Goal: Information Seeking & Learning: Learn about a topic

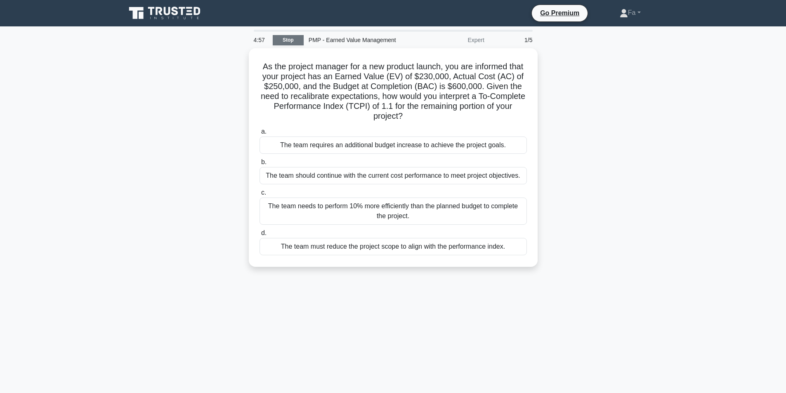
click at [274, 42] on link "Stop" at bounding box center [288, 40] width 31 height 10
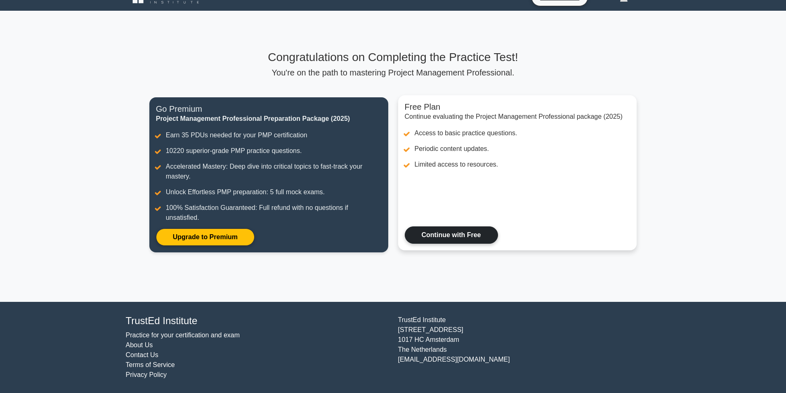
click at [444, 236] on link "Continue with Free" at bounding box center [451, 234] width 93 height 17
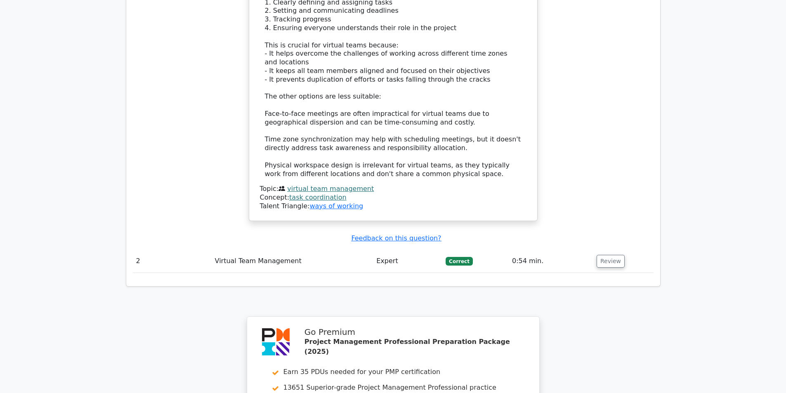
scroll to position [1140, 0]
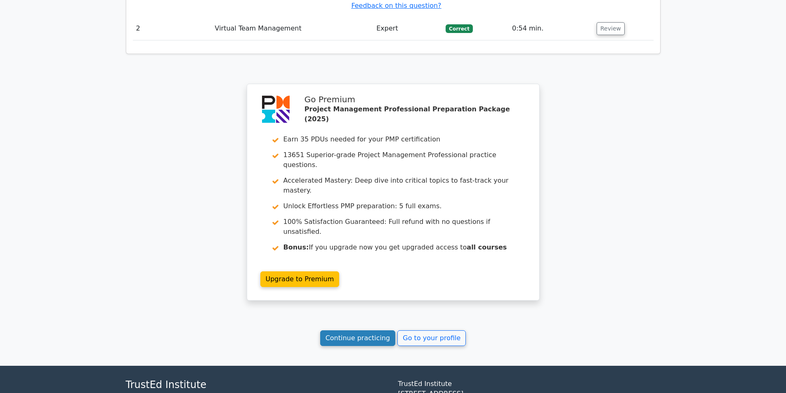
click at [361, 330] on link "Continue practicing" at bounding box center [357, 338] width 75 height 16
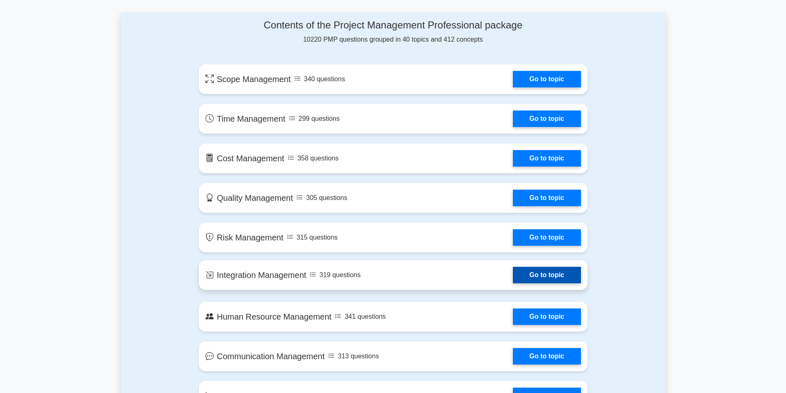
scroll to position [536, 0]
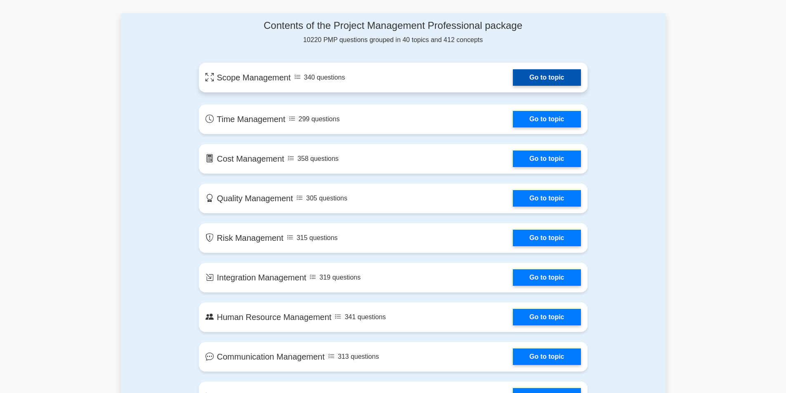
click at [513, 69] on link "Go to topic" at bounding box center [547, 77] width 68 height 17
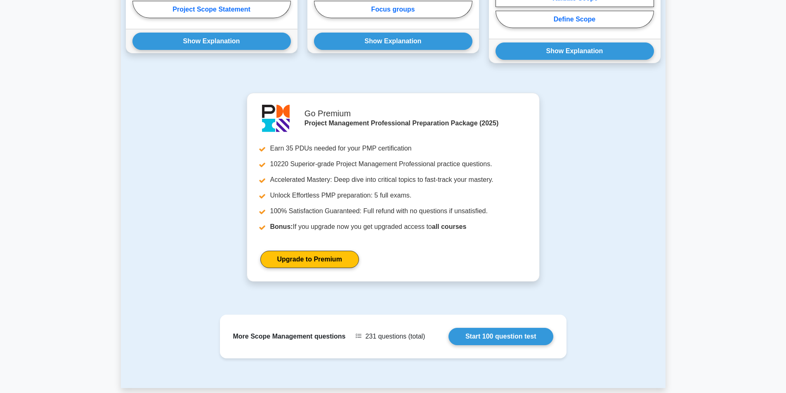
scroll to position [743, 0]
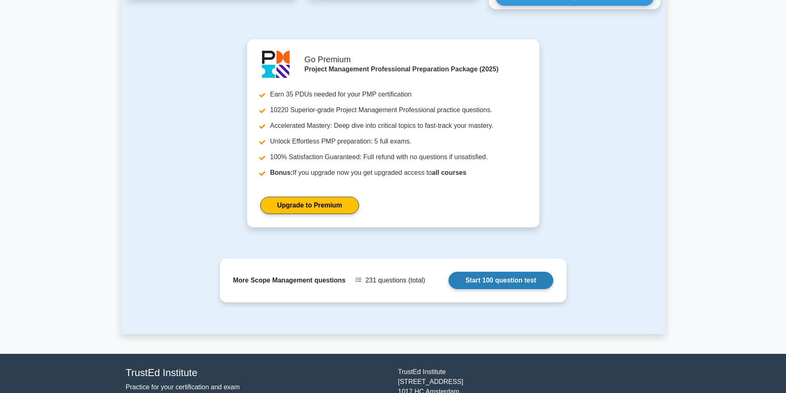
click at [522, 272] on link "Start 100 question test" at bounding box center [500, 280] width 105 height 17
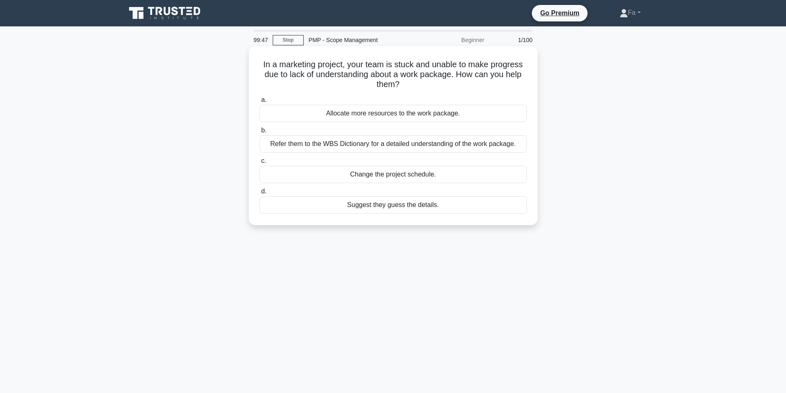
click at [426, 146] on div "Refer them to the WBS Dictionary for a detailed understanding of the work packa…" at bounding box center [392, 143] width 267 height 17
click at [259, 133] on input "b. Refer them to the WBS Dictionary for a detailed understanding of the work pa…" at bounding box center [259, 130] width 0 height 5
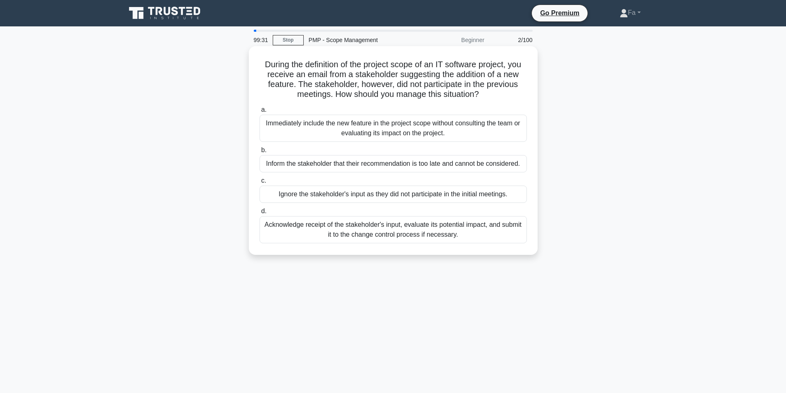
click at [465, 230] on div "Acknowledge receipt of the stakeholder's input, evaluate its potential impact, …" at bounding box center [392, 229] width 267 height 27
click at [259, 214] on input "d. Acknowledge receipt of the stakeholder's input, evaluate its potential impac…" at bounding box center [259, 211] width 0 height 5
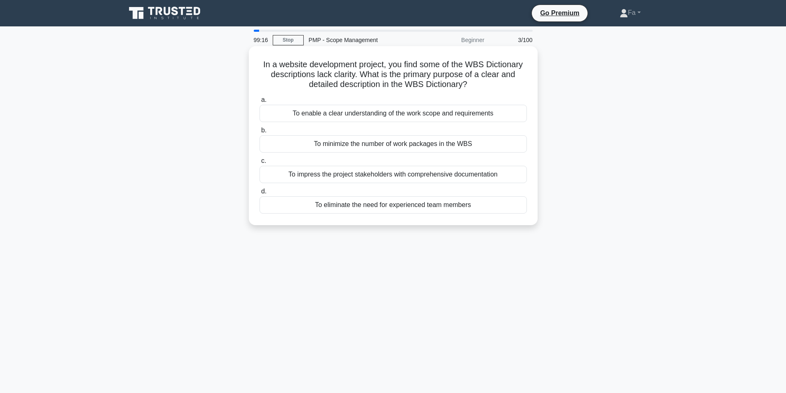
click at [390, 111] on div "To enable a clear understanding of the work scope and requirements" at bounding box center [392, 113] width 267 height 17
click at [259, 103] on input "a. To enable a clear understanding of the work scope and requirements" at bounding box center [259, 99] width 0 height 5
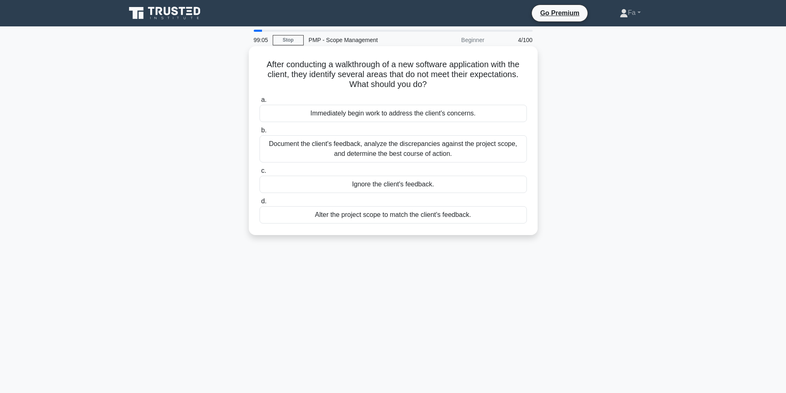
click at [486, 144] on div "Document the client's feedback, analyze the discrepancies against the project s…" at bounding box center [392, 148] width 267 height 27
click at [259, 133] on input "b. Document the client's feedback, analyze the discrepancies against the projec…" at bounding box center [259, 130] width 0 height 5
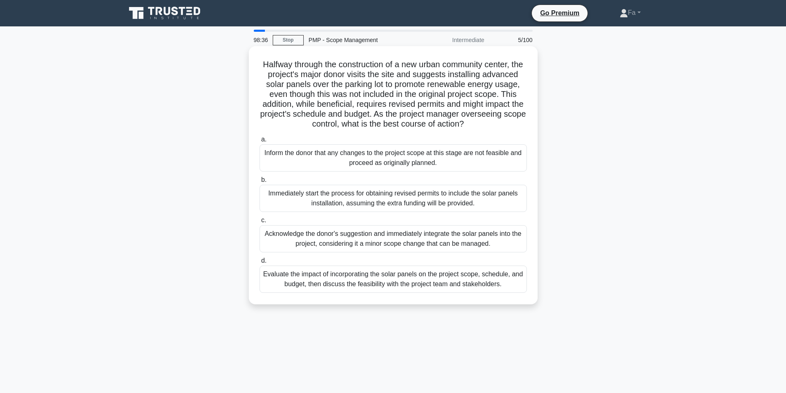
click at [392, 293] on div "Evaluate the impact of incorporating the solar panels on the project scope, sch…" at bounding box center [392, 279] width 267 height 27
click at [259, 264] on input "d. Evaluate the impact of incorporating the solar panels on the project scope, …" at bounding box center [259, 260] width 0 height 5
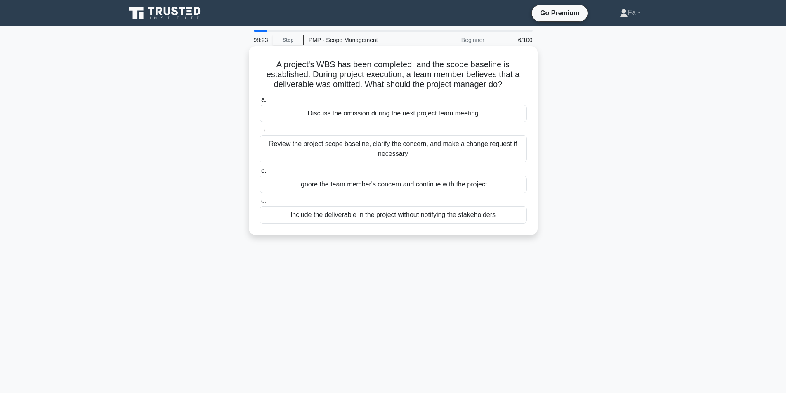
click at [472, 154] on div "Review the project scope baseline, clarify the concern, and make a change reque…" at bounding box center [392, 148] width 267 height 27
click at [259, 133] on input "b. Review the project scope baseline, clarify the concern, and make a change re…" at bounding box center [259, 130] width 0 height 5
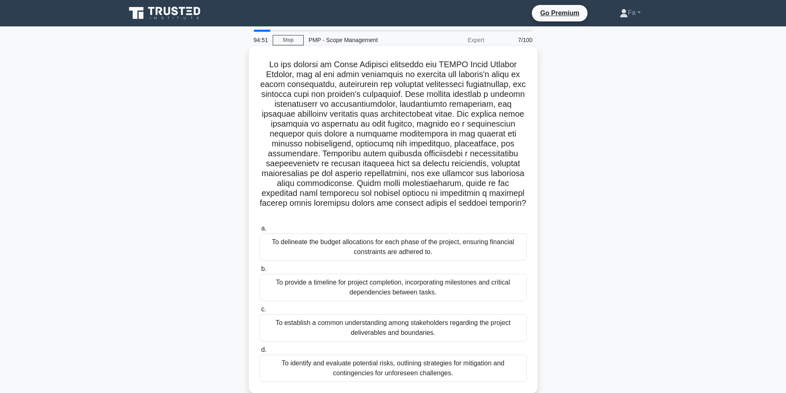
click at [308, 321] on div "To establish a common understanding among stakeholders regarding the project de…" at bounding box center [392, 327] width 267 height 27
click at [259, 312] on input "c. To establish a common understanding among stakeholders regarding the project…" at bounding box center [259, 309] width 0 height 5
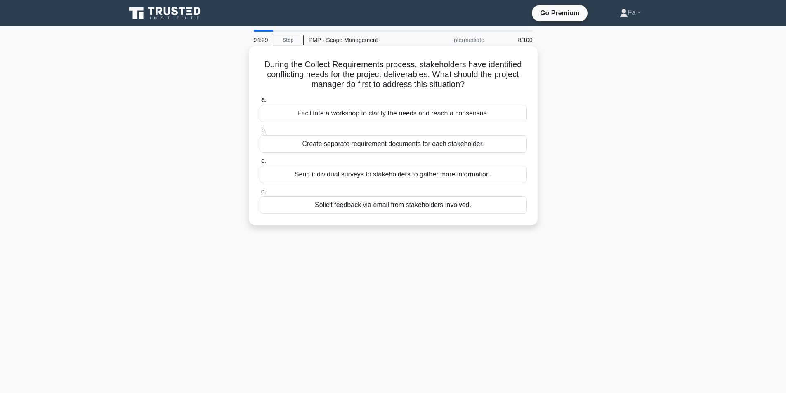
click at [420, 122] on div "Facilitate a workshop to clarify the needs and reach a consensus." at bounding box center [392, 113] width 267 height 17
click at [259, 103] on input "a. Facilitate a workshop to clarify the needs and reach a consensus." at bounding box center [259, 99] width 0 height 5
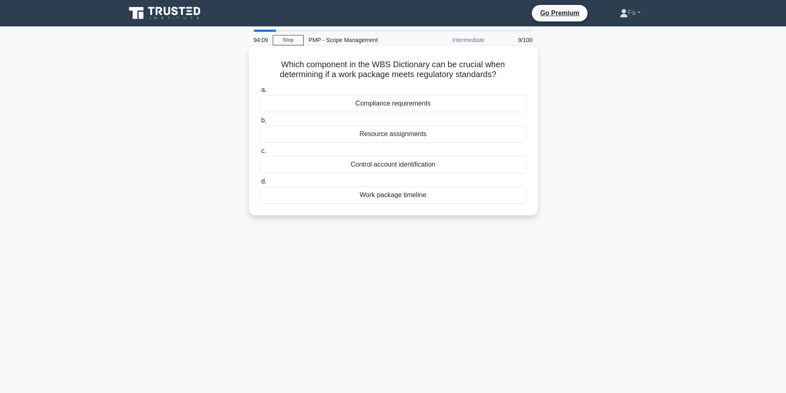
click at [354, 107] on div "Compliance requirements" at bounding box center [392, 103] width 267 height 17
click at [259, 93] on input "a. Compliance requirements" at bounding box center [259, 89] width 0 height 5
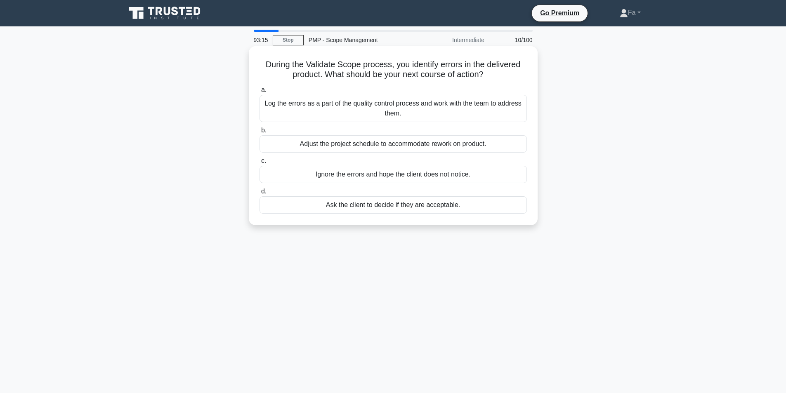
click at [432, 118] on div "Log the errors as a part of the quality control process and work with the team …" at bounding box center [392, 108] width 267 height 27
click at [259, 93] on input "a. Log the errors as a part of the quality control process and work with the te…" at bounding box center [259, 89] width 0 height 5
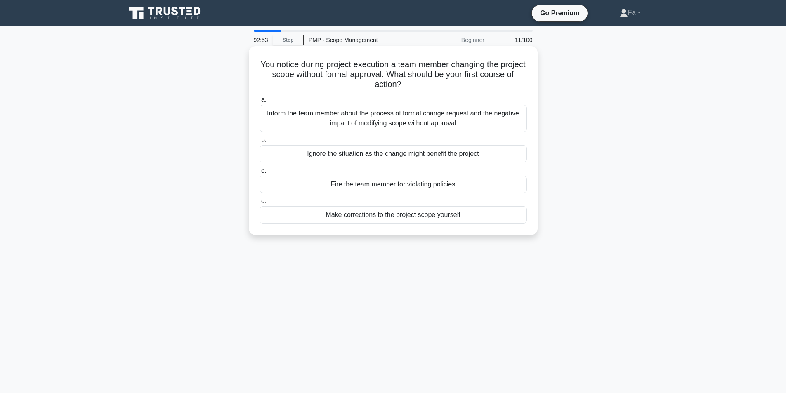
click at [411, 126] on div "Inform the team member about the process of formal change request and the negat…" at bounding box center [392, 118] width 267 height 27
click at [259, 103] on input "a. Inform the team member about the process of formal change request and the ne…" at bounding box center [259, 99] width 0 height 5
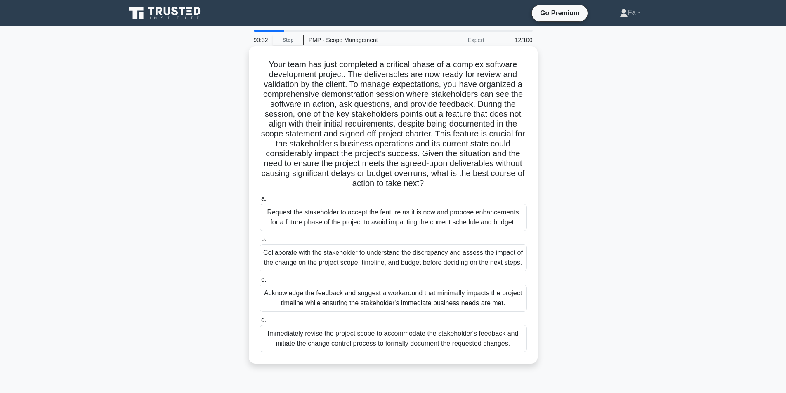
click at [318, 262] on div "Collaborate with the stakeholder to understand the discrepancy and assess the i…" at bounding box center [392, 257] width 267 height 27
click at [259, 242] on input "b. Collaborate with the stakeholder to understand the discrepancy and assess th…" at bounding box center [259, 239] width 0 height 5
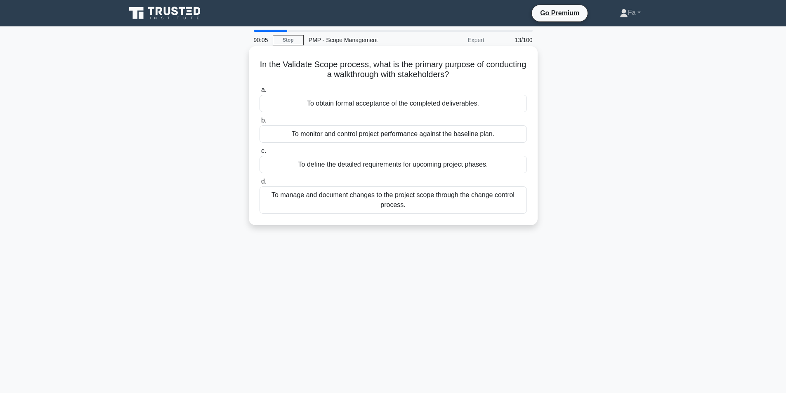
click at [383, 212] on div "To manage and document changes to the project scope through the change control …" at bounding box center [392, 199] width 267 height 27
click at [259, 184] on input "d. To manage and document changes to the project scope through the change contr…" at bounding box center [259, 181] width 0 height 5
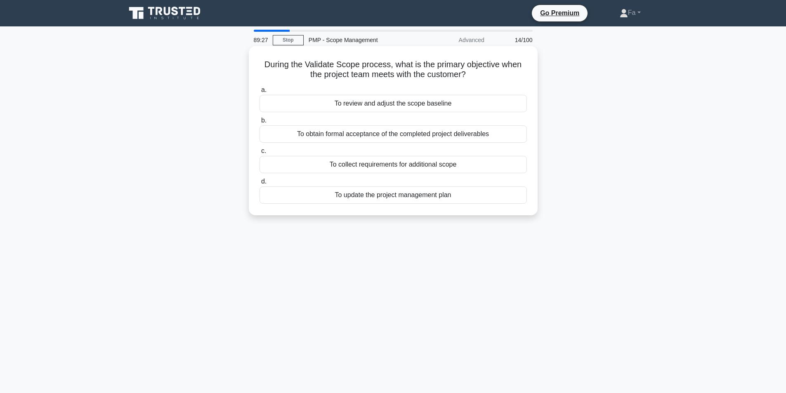
click at [315, 136] on div "To obtain formal acceptance of the completed project deliverables" at bounding box center [392, 133] width 267 height 17
click at [259, 123] on input "b. To obtain formal acceptance of the completed project deliverables" at bounding box center [259, 120] width 0 height 5
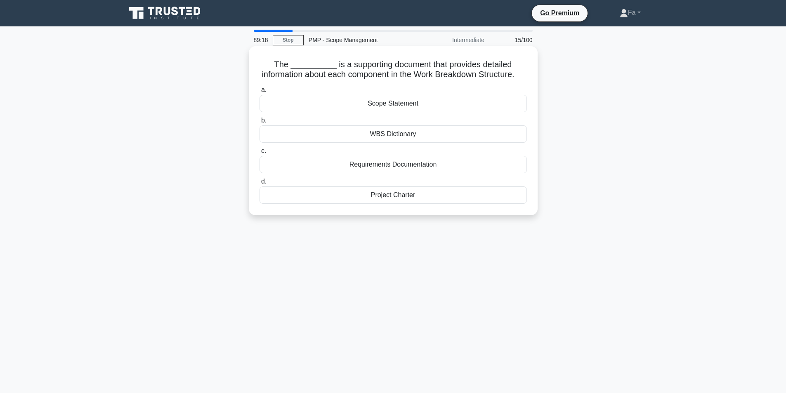
click at [387, 142] on div "WBS Dictionary" at bounding box center [392, 133] width 267 height 17
click at [259, 123] on input "b. WBS Dictionary" at bounding box center [259, 120] width 0 height 5
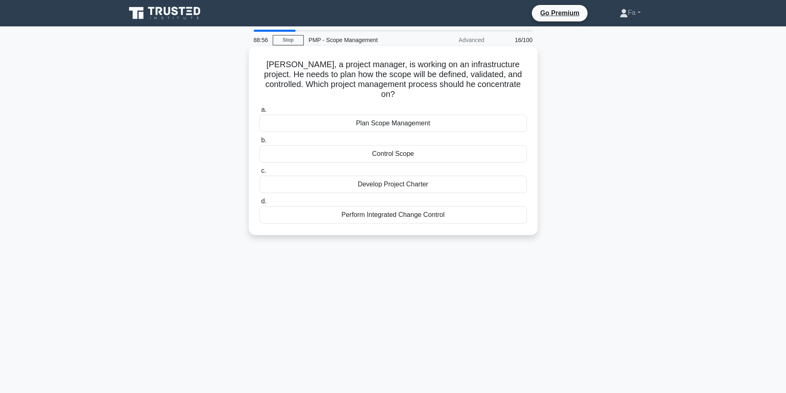
click at [390, 115] on div "Plan Scope Management" at bounding box center [392, 123] width 267 height 17
click at [259, 107] on input "a. Plan Scope Management" at bounding box center [259, 109] width 0 height 5
click at [414, 208] on div "Plan Scope Management" at bounding box center [392, 214] width 267 height 17
click at [259, 204] on input "d. Plan Scope Management" at bounding box center [259, 201] width 0 height 5
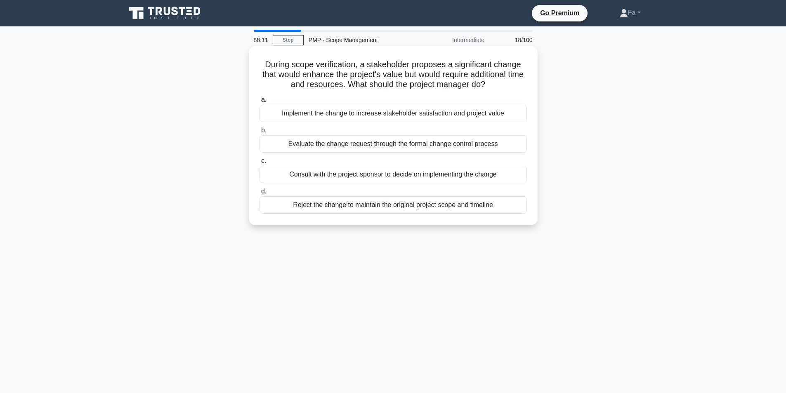
click at [390, 144] on div "Evaluate the change request through the formal change control process" at bounding box center [392, 143] width 267 height 17
click at [259, 133] on input "b. Evaluate the change request through the formal change control process" at bounding box center [259, 130] width 0 height 5
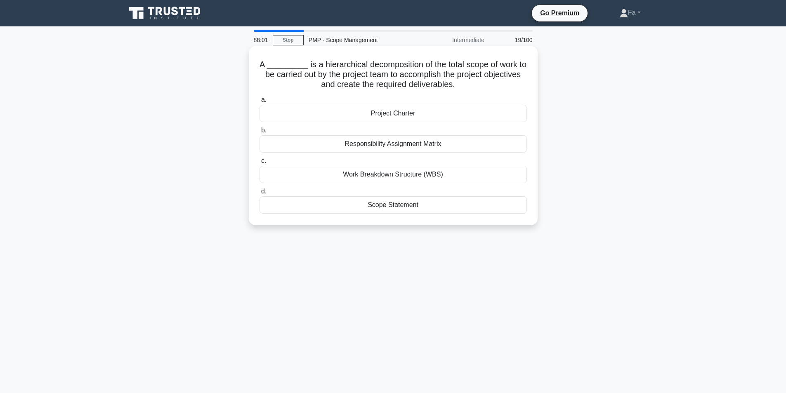
click at [427, 177] on div "Work Breakdown Structure (WBS)" at bounding box center [392, 174] width 267 height 17
click at [259, 164] on input "c. Work Breakdown Structure (WBS)" at bounding box center [259, 160] width 0 height 5
click at [465, 211] on div "Lessons Learned Register" at bounding box center [392, 204] width 267 height 17
click at [259, 194] on input "d. Lessons Learned Register" at bounding box center [259, 191] width 0 height 5
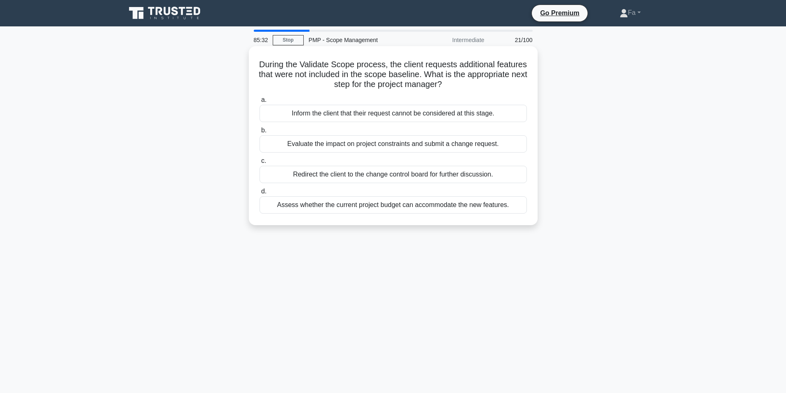
click at [400, 215] on div "a. Inform the client that their request cannot be considered at this stage. b. …" at bounding box center [393, 154] width 277 height 122
click at [483, 203] on div "Assess whether the current project budget can accommodate the new features." at bounding box center [392, 204] width 267 height 17
click at [259, 194] on input "d. Assess whether the current project budget can accommodate the new features." at bounding box center [259, 191] width 0 height 5
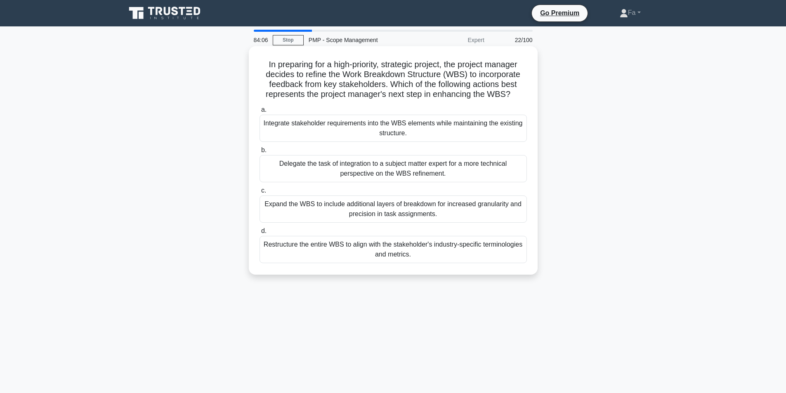
click at [394, 129] on div "Integrate stakeholder requirements into the WBS elements while maintaining the …" at bounding box center [392, 128] width 267 height 27
click at [259, 113] on input "a. Integrate stakeholder requirements into the WBS elements while maintaining t…" at bounding box center [259, 109] width 0 height 5
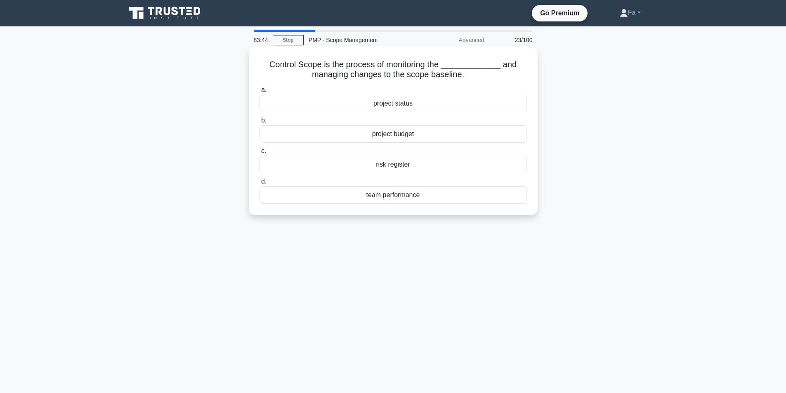
click at [418, 191] on div "team performance" at bounding box center [392, 194] width 267 height 17
click at [259, 184] on input "d. team performance" at bounding box center [259, 181] width 0 height 5
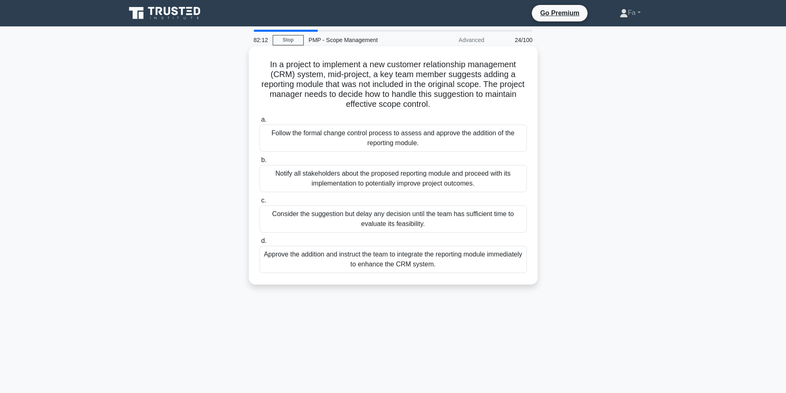
click at [433, 142] on div "Follow the formal change control process to assess and approve the addition of …" at bounding box center [392, 138] width 267 height 27
click at [259, 123] on input "a. Follow the formal change control process to assess and approve the addition …" at bounding box center [259, 119] width 0 height 5
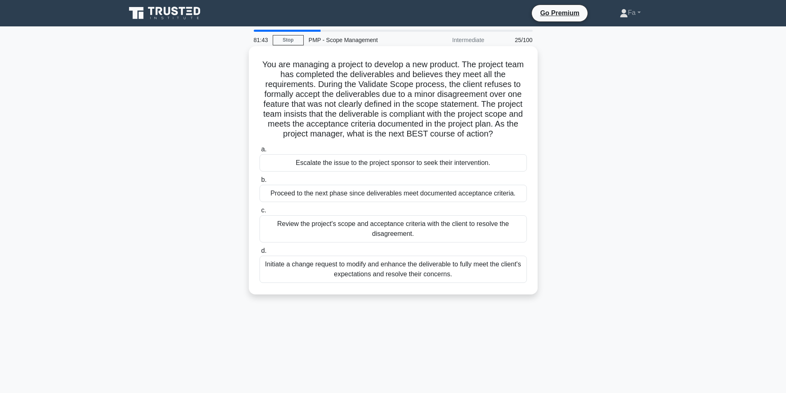
click at [337, 247] on label "d. Initiate a change request to modify and enhance the deliverable to fully mee…" at bounding box center [392, 264] width 267 height 37
click at [259, 248] on input "d. Initiate a change request to modify and enhance the deliverable to fully mee…" at bounding box center [259, 250] width 0 height 5
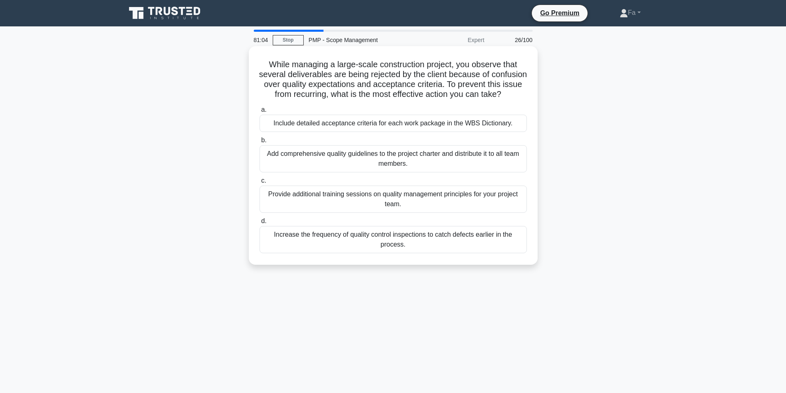
click at [399, 132] on div "Include detailed acceptance criteria for each work package in the WBS Dictionar…" at bounding box center [392, 123] width 267 height 17
click at [259, 113] on input "a. Include detailed acceptance criteria for each work package in the WBS Dictio…" at bounding box center [259, 109] width 0 height 5
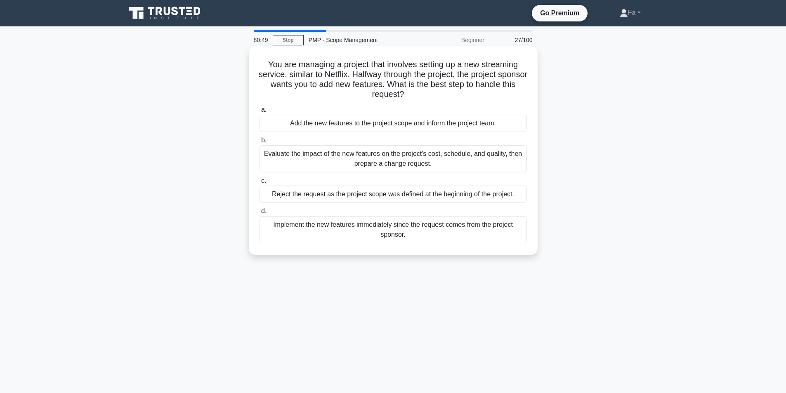
click at [299, 160] on div "Evaluate the impact of the new features on the project's cost, schedule, and qu…" at bounding box center [392, 158] width 267 height 27
click at [259, 143] on input "b. Evaluate the impact of the new features on the project's cost, schedule, and…" at bounding box center [259, 140] width 0 height 5
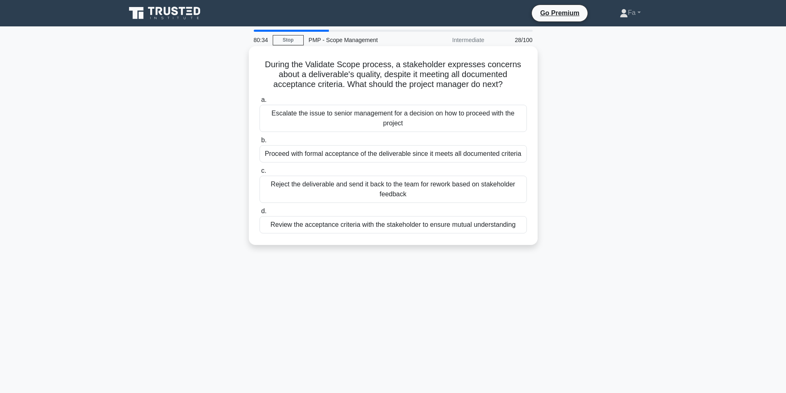
click at [431, 229] on div "Review the acceptance criteria with the stakeholder to ensure mutual understand…" at bounding box center [392, 224] width 267 height 17
click at [259, 214] on input "d. Review the acceptance criteria with the stakeholder to ensure mutual underst…" at bounding box center [259, 211] width 0 height 5
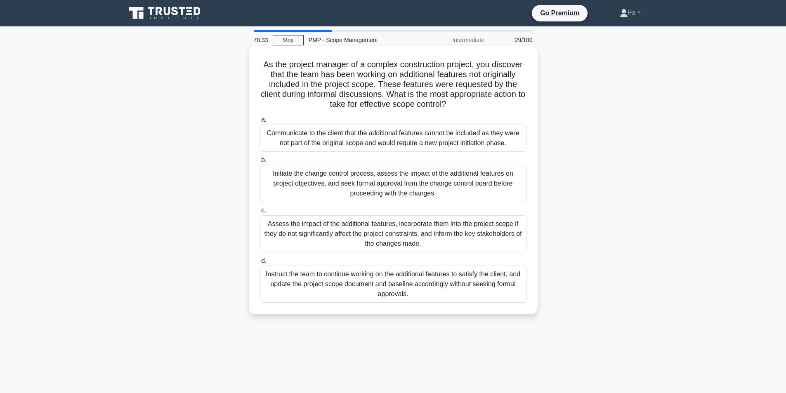
click at [481, 193] on div "Initiate the change control process, assess the impact of the additional featur…" at bounding box center [392, 183] width 267 height 37
click at [259, 163] on input "b. Initiate the change control process, assess the impact of the additional fea…" at bounding box center [259, 160] width 0 height 5
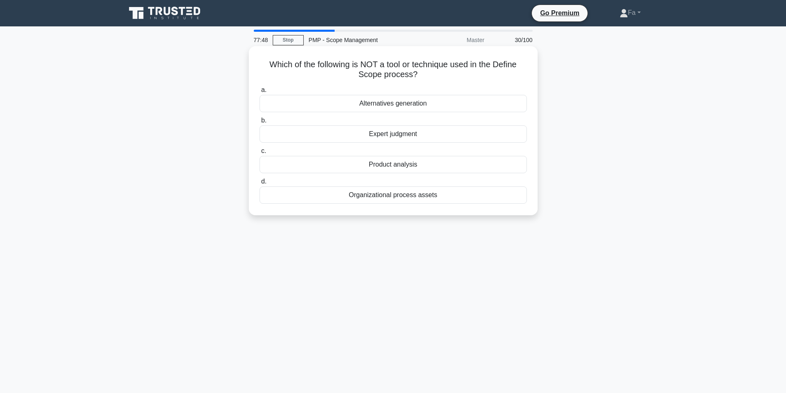
click at [463, 106] on div "Alternatives generation" at bounding box center [392, 103] width 267 height 17
click at [259, 93] on input "a. Alternatives generation" at bounding box center [259, 89] width 0 height 5
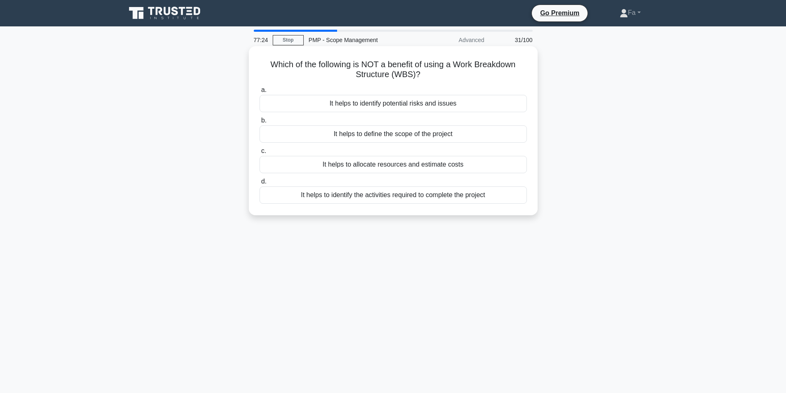
click at [444, 98] on div "It helps to identify potential risks and issues" at bounding box center [392, 103] width 267 height 17
click at [259, 93] on input "a. It helps to identify potential risks and issues" at bounding box center [259, 89] width 0 height 5
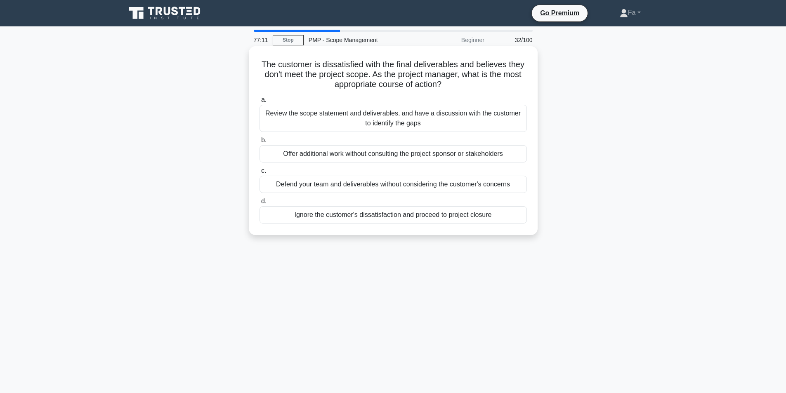
click at [510, 125] on div "Review the scope statement and deliverables, and have a discussion with the cus…" at bounding box center [392, 118] width 267 height 27
click at [259, 103] on input "a. Review the scope statement and deliverables, and have a discussion with the …" at bounding box center [259, 99] width 0 height 5
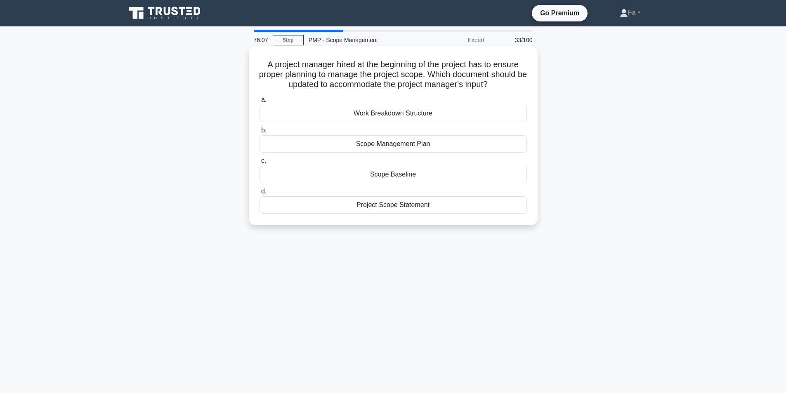
click at [443, 138] on div "Scope Management Plan" at bounding box center [392, 143] width 267 height 17
click at [259, 133] on input "b. Scope Management Plan" at bounding box center [259, 130] width 0 height 5
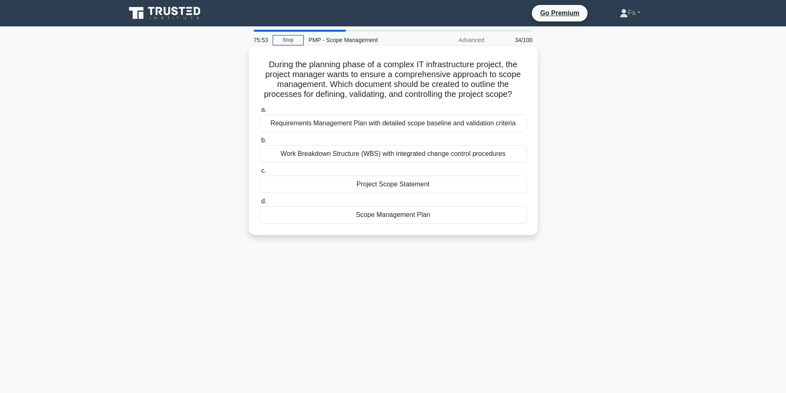
click at [395, 219] on div "Scope Management Plan" at bounding box center [392, 214] width 267 height 17
click at [259, 204] on input "d. Scope Management Plan" at bounding box center [259, 201] width 0 height 5
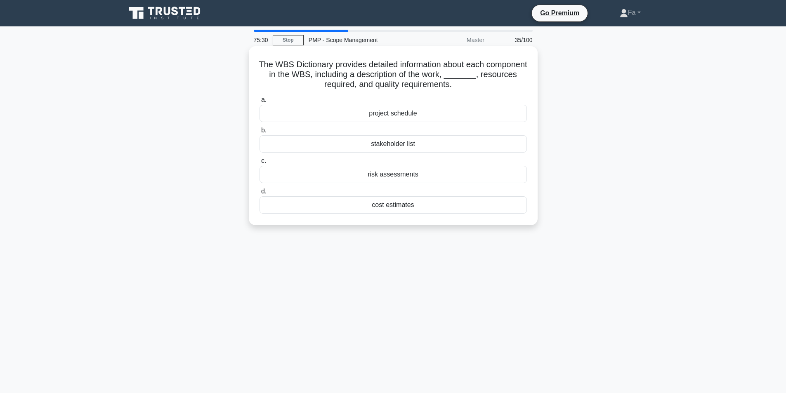
click at [469, 208] on div "cost estimates" at bounding box center [392, 204] width 267 height 17
click at [259, 194] on input "d. cost estimates" at bounding box center [259, 191] width 0 height 5
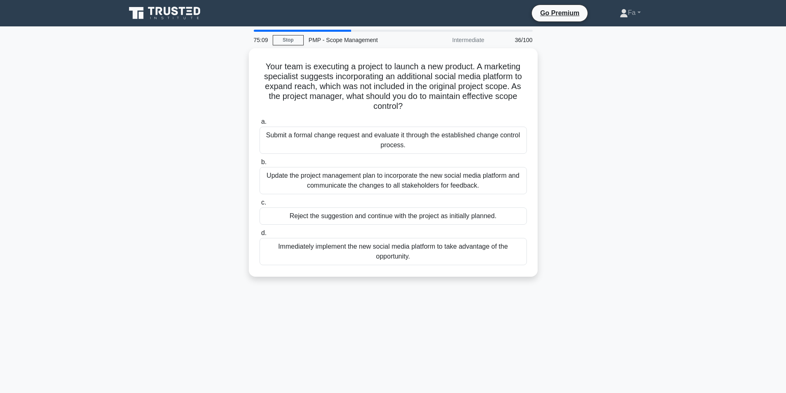
drag, startPoint x: 475, startPoint y: 179, endPoint x: 646, endPoint y: 148, distance: 173.2
click at [646, 148] on div "Your team is executing a project to launch a new product. A marketing specialis…" at bounding box center [393, 167] width 545 height 238
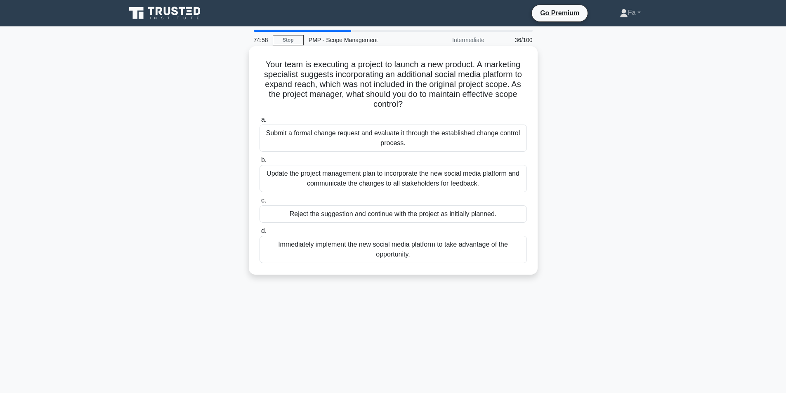
click at [427, 137] on div "Submit a formal change request and evaluate it through the established change c…" at bounding box center [392, 138] width 267 height 27
click at [259, 123] on input "a. Submit a formal change request and evaluate it through the established chang…" at bounding box center [259, 119] width 0 height 5
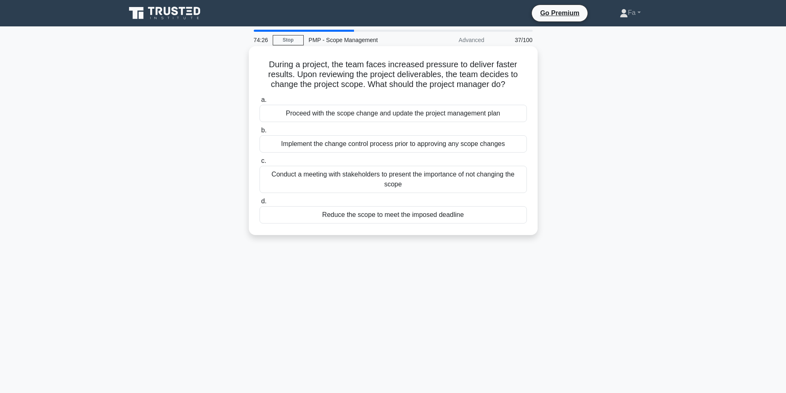
click at [429, 182] on div "Conduct a meeting with stakeholders to present the importance of not changing t…" at bounding box center [392, 179] width 267 height 27
click at [259, 164] on input "c. Conduct a meeting with stakeholders to present the importance of not changin…" at bounding box center [259, 160] width 0 height 5
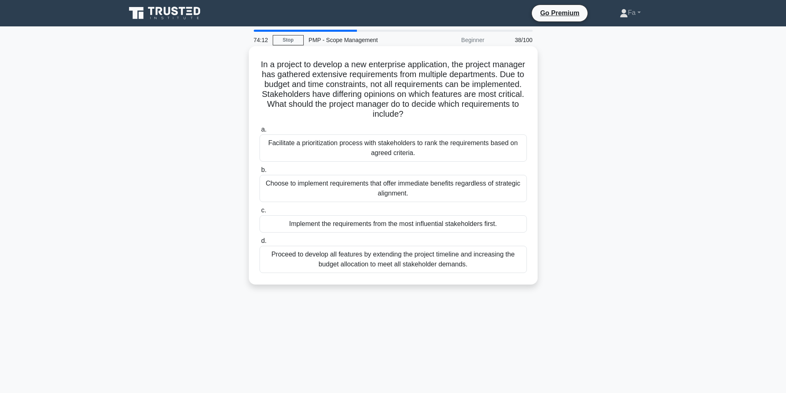
click at [396, 152] on div "Facilitate a prioritization process with stakeholders to rank the requirements …" at bounding box center [392, 147] width 267 height 27
click at [259, 132] on input "a. Facilitate a prioritization process with stakeholders to rank the requiremen…" at bounding box center [259, 129] width 0 height 5
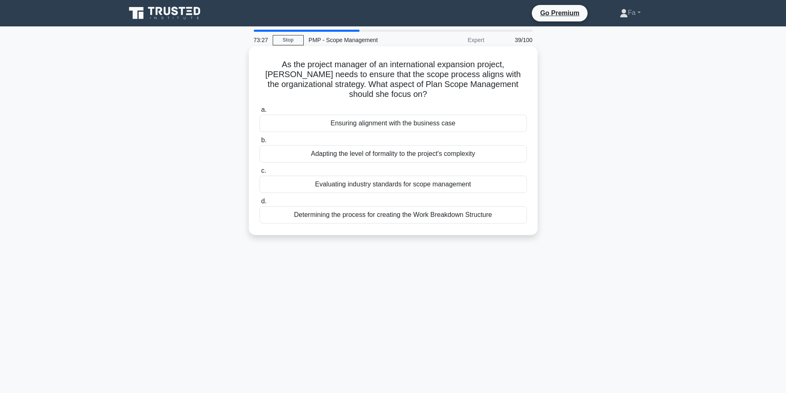
click at [473, 128] on div "Ensuring alignment with the business case" at bounding box center [392, 123] width 267 height 17
click at [259, 113] on input "a. Ensuring alignment with the business case" at bounding box center [259, 109] width 0 height 5
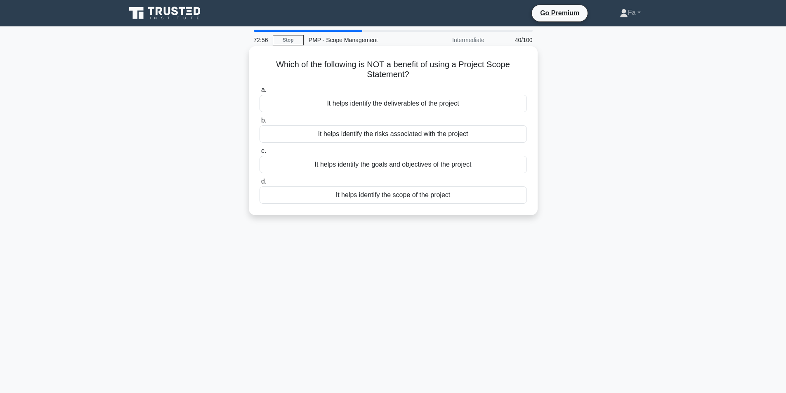
click at [450, 135] on div "It helps identify the risks associated with the project" at bounding box center [392, 133] width 267 height 17
click at [259, 123] on input "b. It helps identify the risks associated with the project" at bounding box center [259, 120] width 0 height 5
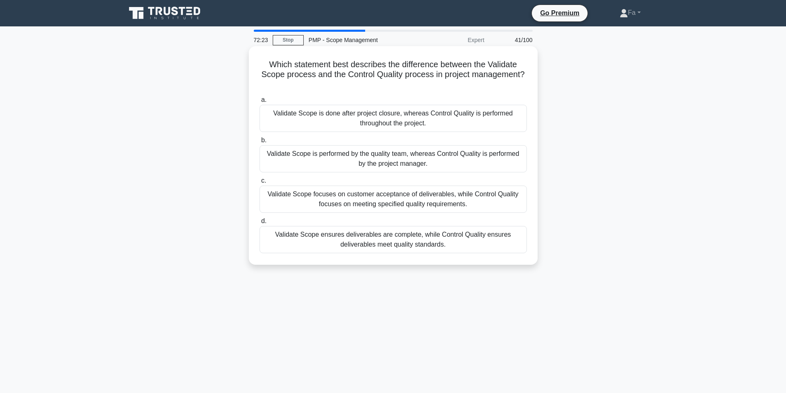
click at [428, 241] on div "Validate Scope ensures deliverables are complete, while Control Quality ensures…" at bounding box center [392, 239] width 267 height 27
click at [259, 224] on input "d. Validate Scope ensures deliverables are complete, while Control Quality ensu…" at bounding box center [259, 221] width 0 height 5
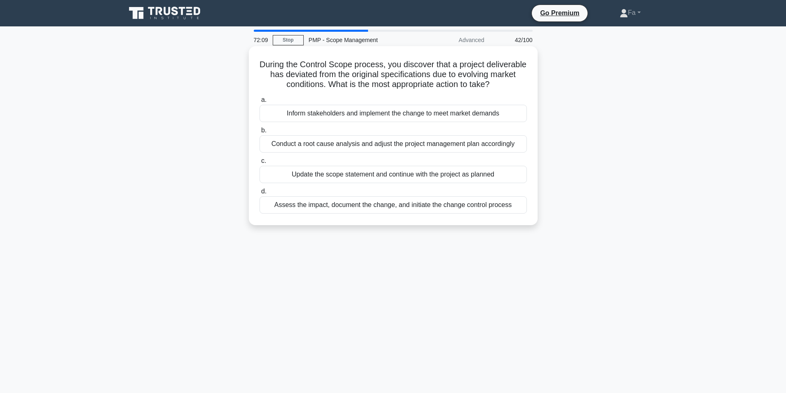
click at [455, 212] on div "Assess the impact, document the change, and initiate the change control process" at bounding box center [392, 204] width 267 height 17
click at [259, 194] on input "d. Assess the impact, document the change, and initiate the change control proc…" at bounding box center [259, 191] width 0 height 5
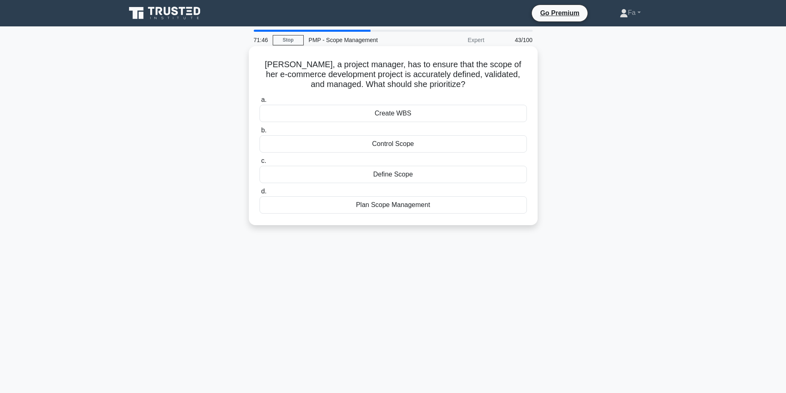
click at [404, 205] on div "Plan Scope Management" at bounding box center [392, 204] width 267 height 17
click at [259, 194] on input "d. Plan Scope Management" at bounding box center [259, 191] width 0 height 5
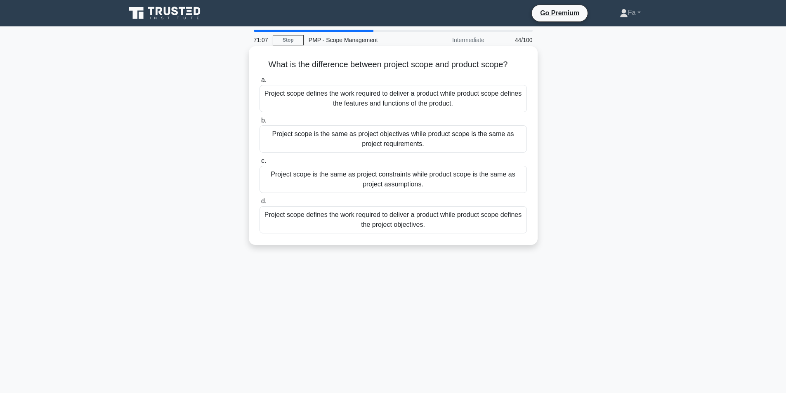
click at [507, 218] on div "Project scope defines the work required to deliver a product while product scop…" at bounding box center [392, 219] width 267 height 27
click at [259, 204] on input "d. Project scope defines the work required to deliver a product while product s…" at bounding box center [259, 201] width 0 height 5
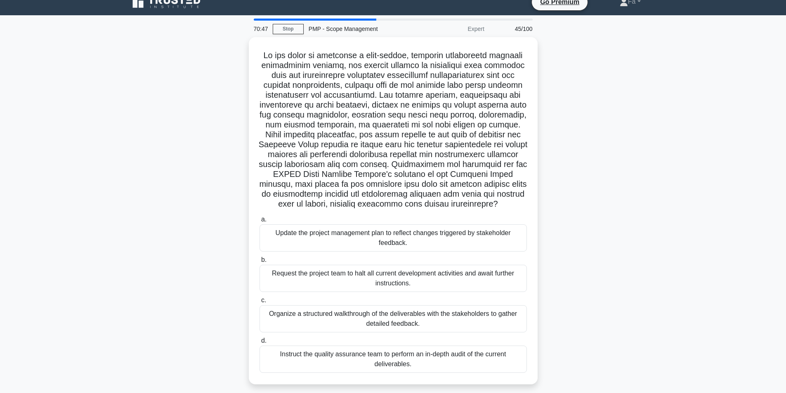
scroll to position [52, 0]
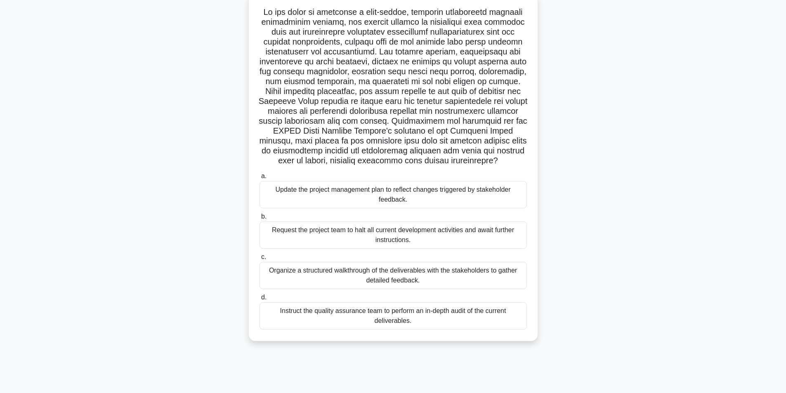
click at [510, 276] on div "Organize a structured walkthrough of the deliverables with the stakeholders to …" at bounding box center [392, 275] width 267 height 27
click at [259, 260] on input "c. Organize a structured walkthrough of the deliverables with the stakeholders …" at bounding box center [259, 257] width 0 height 5
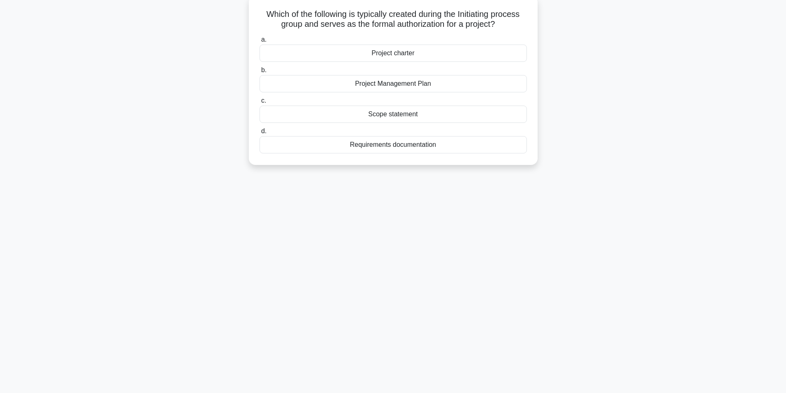
scroll to position [0, 0]
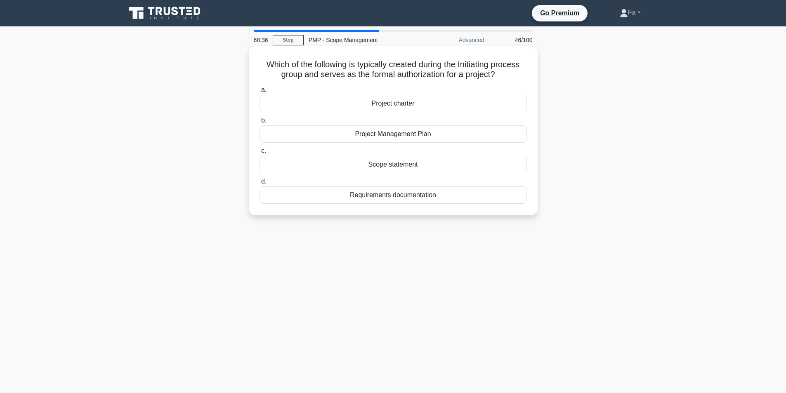
click at [513, 158] on div "Scope statement" at bounding box center [392, 164] width 267 height 17
click at [259, 154] on input "c. Scope statement" at bounding box center [259, 151] width 0 height 5
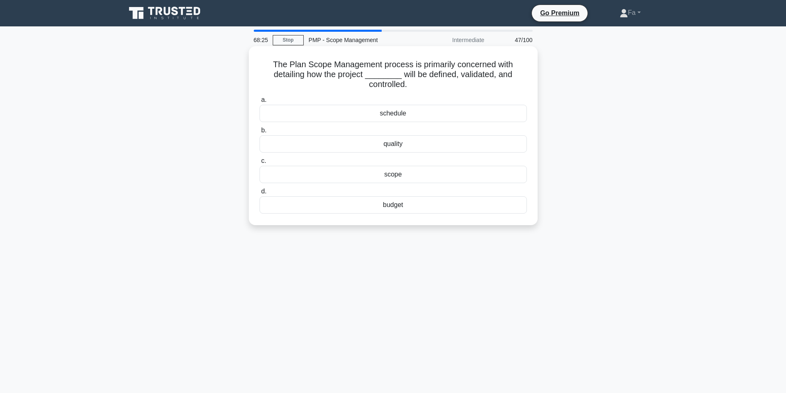
click at [426, 179] on div "scope" at bounding box center [392, 174] width 267 height 17
click at [259, 164] on input "c. scope" at bounding box center [259, 160] width 0 height 5
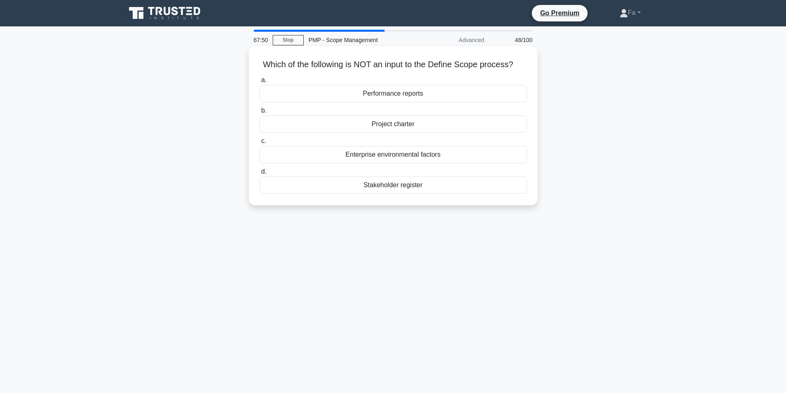
click at [424, 126] on div "Project charter" at bounding box center [392, 124] width 267 height 17
click at [259, 113] on input "b. Project charter" at bounding box center [259, 110] width 0 height 5
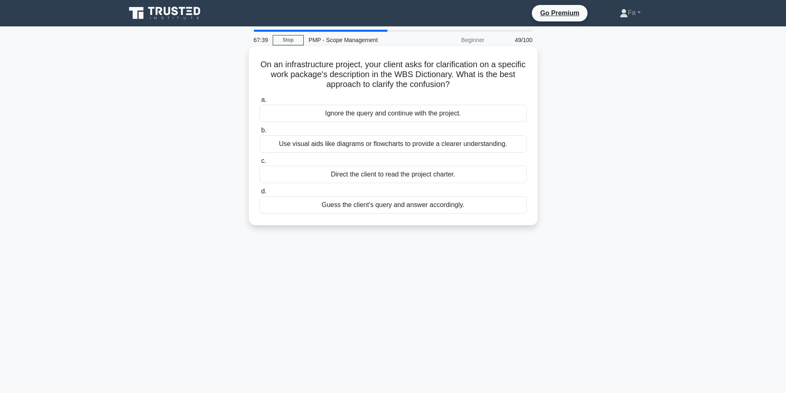
click at [460, 140] on div "Use visual aids like diagrams or flowcharts to provide a clearer understanding." at bounding box center [392, 143] width 267 height 17
click at [259, 133] on input "b. Use visual aids like diagrams or flowcharts to provide a clearer understandi…" at bounding box center [259, 130] width 0 height 5
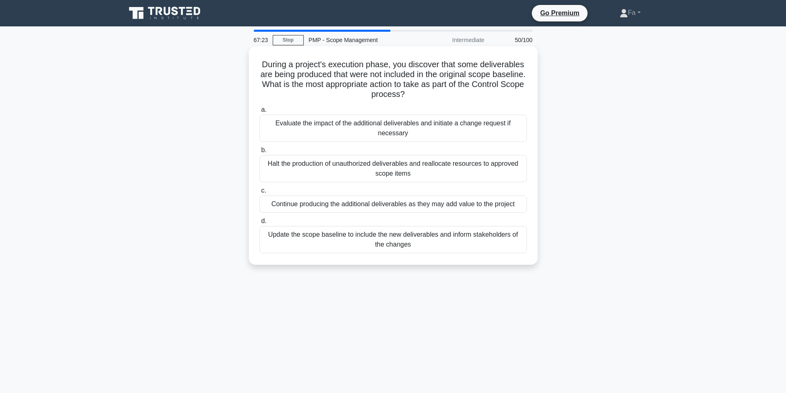
click at [411, 123] on div "Evaluate the impact of the additional deliverables and initiate a change reques…" at bounding box center [392, 128] width 267 height 27
click at [259, 113] on input "a. Evaluate the impact of the additional deliverables and initiate a change req…" at bounding box center [259, 109] width 0 height 5
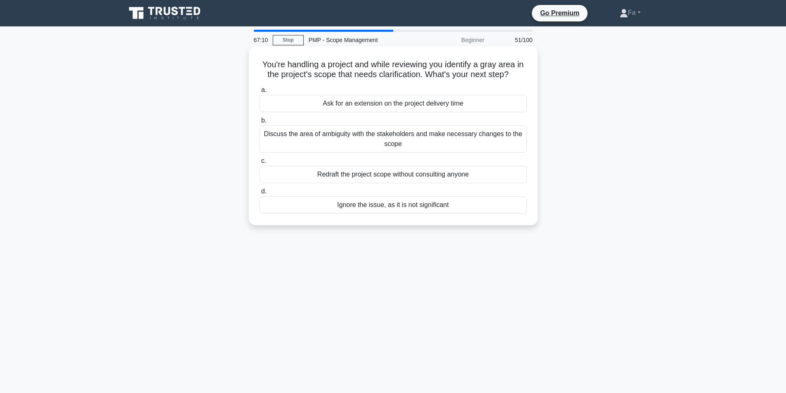
click at [332, 134] on div "Discuss the area of ambiguity with the stakeholders and make necessary changes …" at bounding box center [392, 138] width 267 height 27
click at [259, 123] on input "b. Discuss the area of ambiguity with the stakeholders and make necessary chang…" at bounding box center [259, 120] width 0 height 5
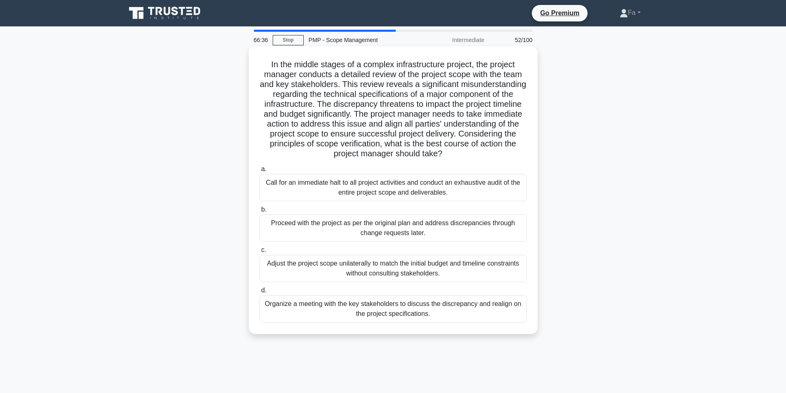
click at [356, 313] on div "Organize a meeting with the key stakeholders to discuss the discrepancy and rea…" at bounding box center [392, 308] width 267 height 27
click at [259, 293] on input "d. Organize a meeting with the key stakeholders to discuss the discrepancy and …" at bounding box center [259, 290] width 0 height 5
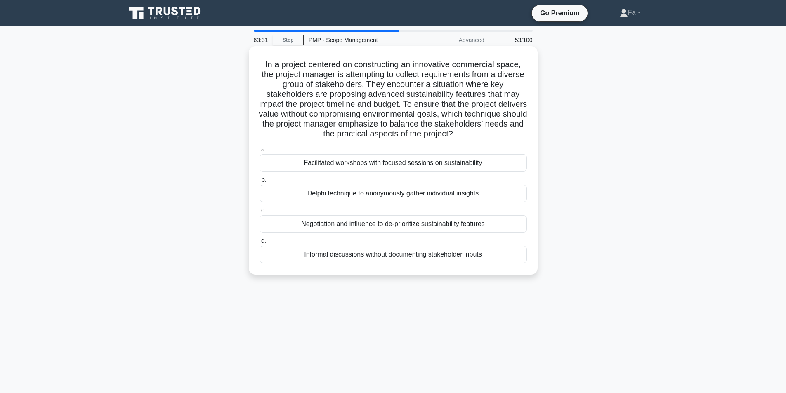
click at [345, 226] on div "Negotiation and influence to de-prioritize sustainability features" at bounding box center [392, 223] width 267 height 17
click at [259, 213] on input "c. Negotiation and influence to de-prioritize sustainability features" at bounding box center [259, 210] width 0 height 5
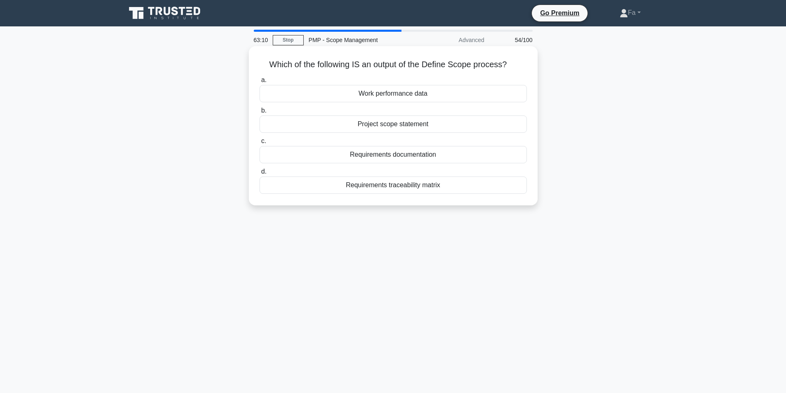
click at [408, 91] on div "Work performance data" at bounding box center [392, 93] width 267 height 17
click at [259, 83] on input "a. Work performance data" at bounding box center [259, 80] width 0 height 5
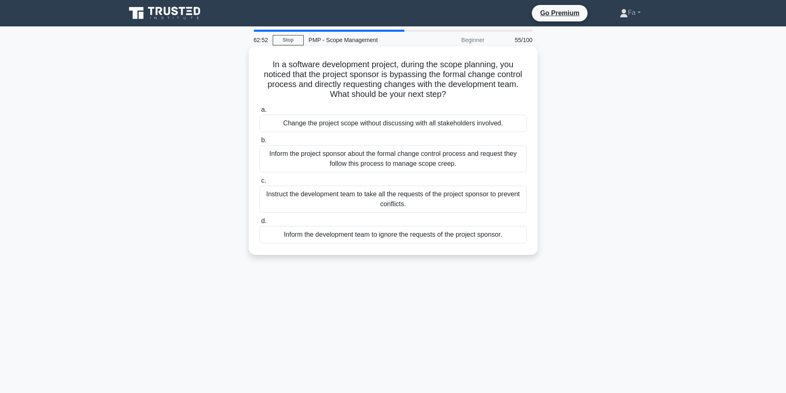
click at [349, 165] on div "Inform the project sponsor about the formal change control process and request …" at bounding box center [392, 158] width 267 height 27
click at [259, 143] on input "b. Inform the project sponsor about the formal change control process and reque…" at bounding box center [259, 140] width 0 height 5
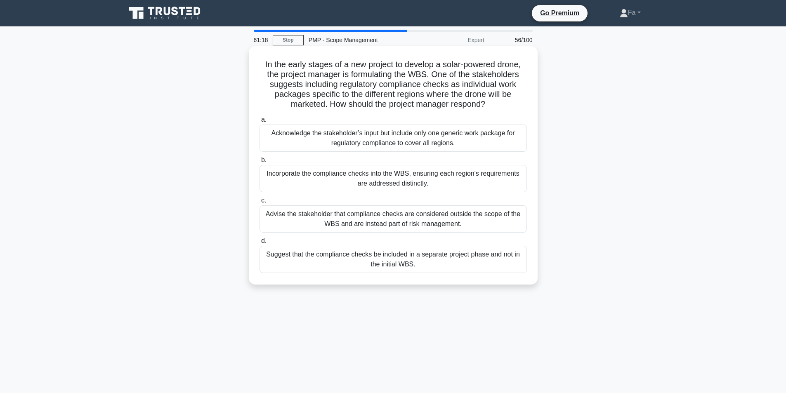
click at [365, 178] on div "Incorporate the compliance checks into the WBS, ensuring each region's requirem…" at bounding box center [392, 178] width 267 height 27
click at [259, 163] on input "b. Incorporate the compliance checks into the WBS, ensuring each region's requi…" at bounding box center [259, 160] width 0 height 5
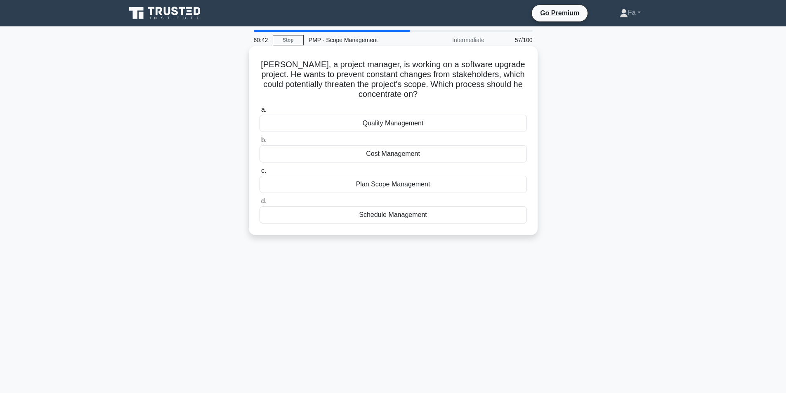
click at [383, 188] on div "Plan Scope Management" at bounding box center [392, 184] width 267 height 17
click at [259, 174] on input "c. Plan Scope Management" at bounding box center [259, 170] width 0 height 5
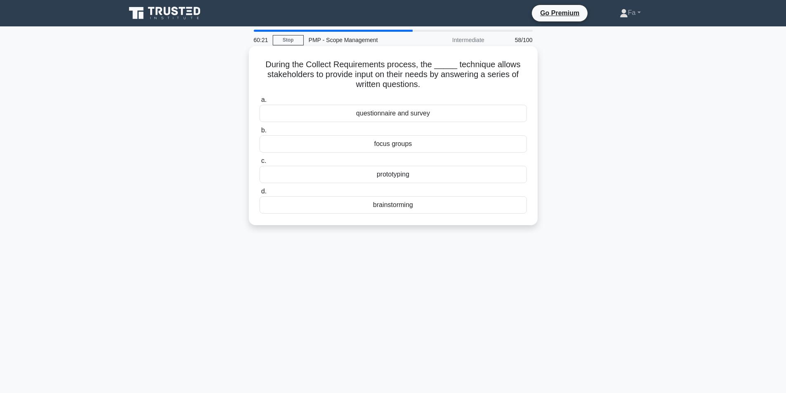
click at [378, 115] on div "questionnaire and survey" at bounding box center [392, 113] width 267 height 17
click at [259, 103] on input "a. questionnaire and survey" at bounding box center [259, 99] width 0 height 5
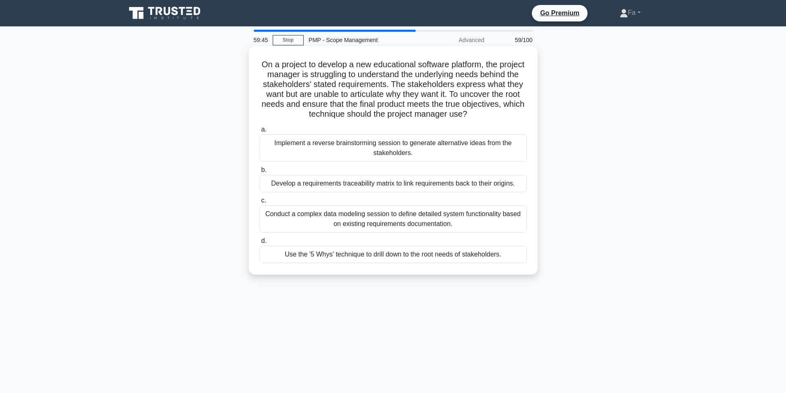
click at [284, 210] on div "Conduct a complex data modeling session to define detailed system functionality…" at bounding box center [392, 218] width 267 height 27
click at [259, 203] on input "c. Conduct a complex data modeling session to define detailed system functional…" at bounding box center [259, 200] width 0 height 5
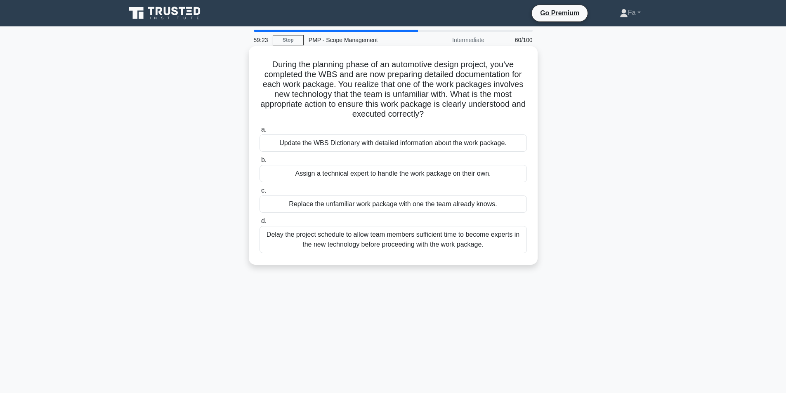
click at [349, 147] on div "Update the WBS Dictionary with detailed information about the work package." at bounding box center [392, 142] width 267 height 17
click at [259, 132] on input "a. Update the WBS Dictionary with detailed information about the work package." at bounding box center [259, 129] width 0 height 5
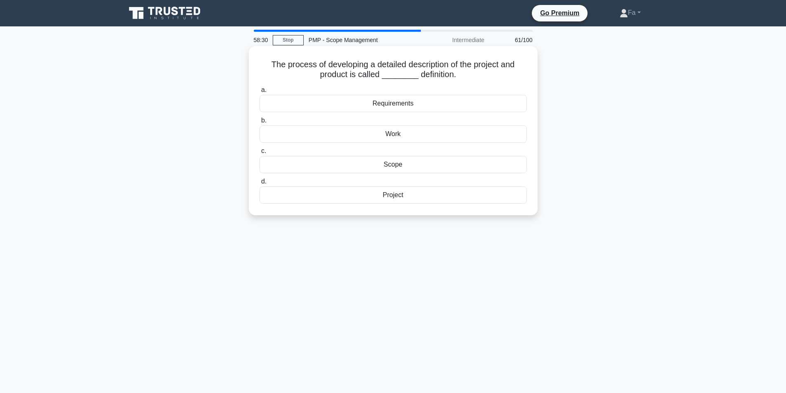
click at [344, 158] on div "Scope" at bounding box center [392, 164] width 267 height 17
click at [259, 154] on input "c. Scope" at bounding box center [259, 151] width 0 height 5
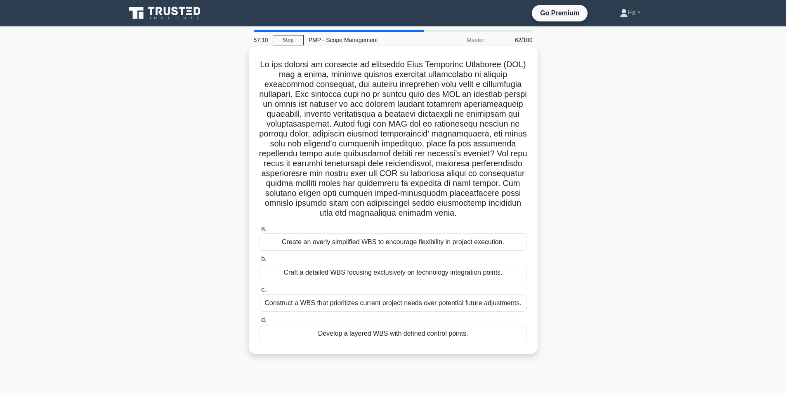
click at [481, 241] on div "Create an overly simplified WBS to encourage flexibility in project execution." at bounding box center [392, 241] width 267 height 17
click at [259, 231] on input "a. Create an overly simplified WBS to encourage flexibility in project executio…" at bounding box center [259, 228] width 0 height 5
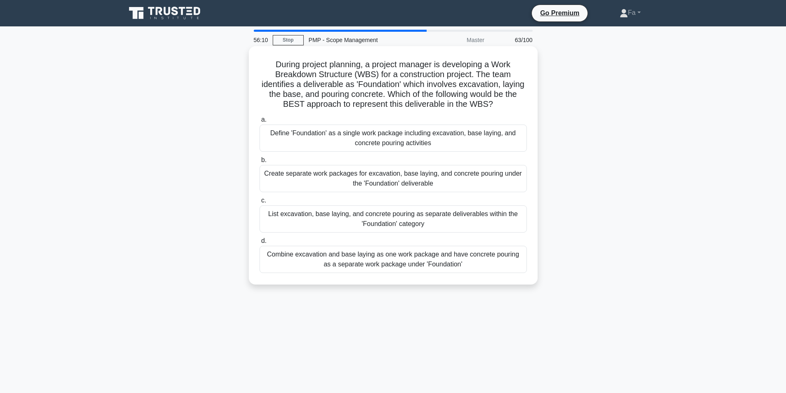
click at [340, 132] on div "Define 'Foundation' as a single work package including excavation, base laying,…" at bounding box center [392, 138] width 267 height 27
click at [259, 123] on input "a. Define 'Foundation' as a single work package including excavation, base layi…" at bounding box center [259, 119] width 0 height 5
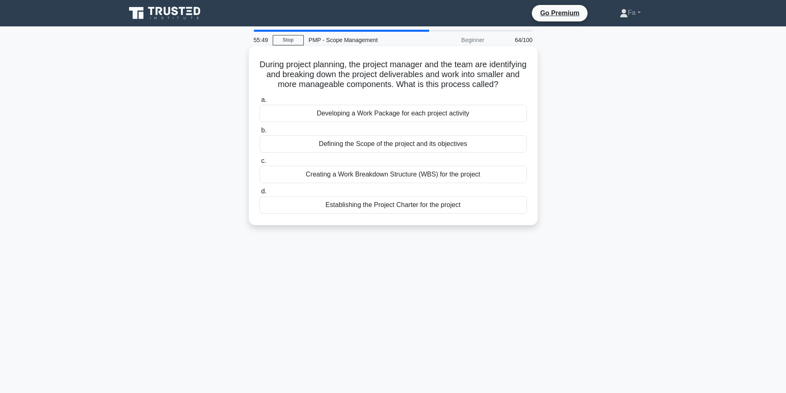
click at [352, 182] on div "Creating a Work Breakdown Structure (WBS) for the project" at bounding box center [392, 174] width 267 height 17
click at [259, 164] on input "c. Creating a Work Breakdown Structure (WBS) for the project" at bounding box center [259, 160] width 0 height 5
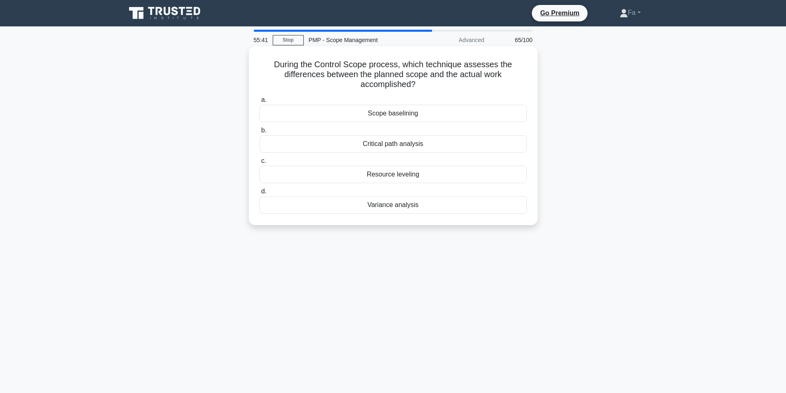
click at [435, 212] on div "Variance analysis" at bounding box center [392, 204] width 267 height 17
click at [259, 194] on input "d. Variance analysis" at bounding box center [259, 191] width 0 height 5
click at [377, 115] on div "Scope baseline" at bounding box center [392, 113] width 267 height 17
click at [259, 103] on input "a. Scope baseline" at bounding box center [259, 99] width 0 height 5
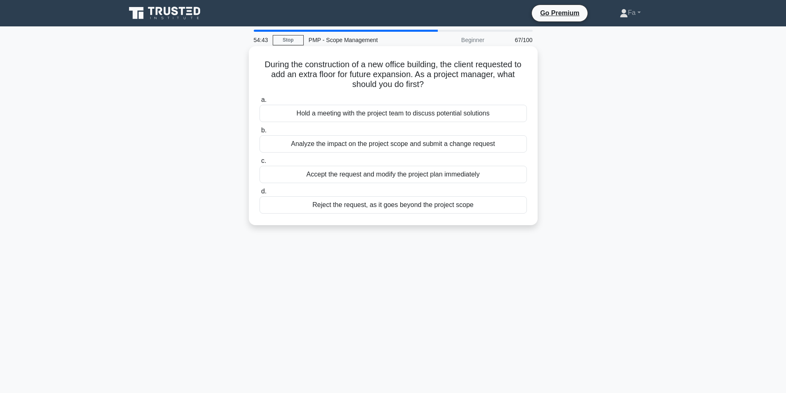
click at [464, 149] on div "Analyze the impact on the project scope and submit a change request" at bounding box center [392, 143] width 267 height 17
click at [259, 133] on input "b. Analyze the impact on the project scope and submit a change request" at bounding box center [259, 130] width 0 height 5
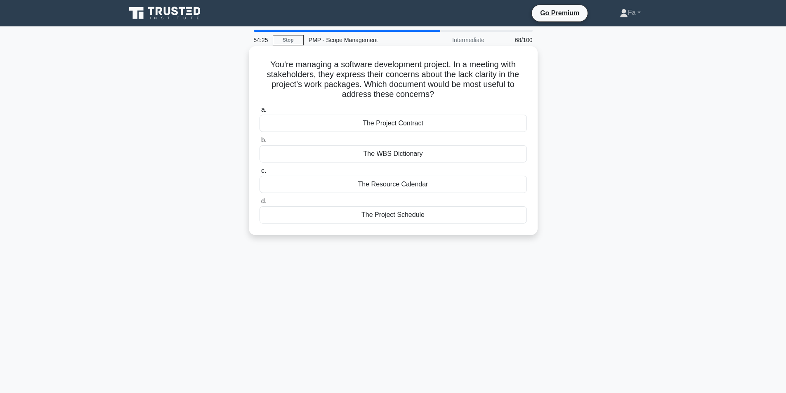
click at [451, 155] on div "The WBS Dictionary" at bounding box center [392, 153] width 267 height 17
click at [259, 143] on input "b. The WBS Dictionary" at bounding box center [259, 140] width 0 height 5
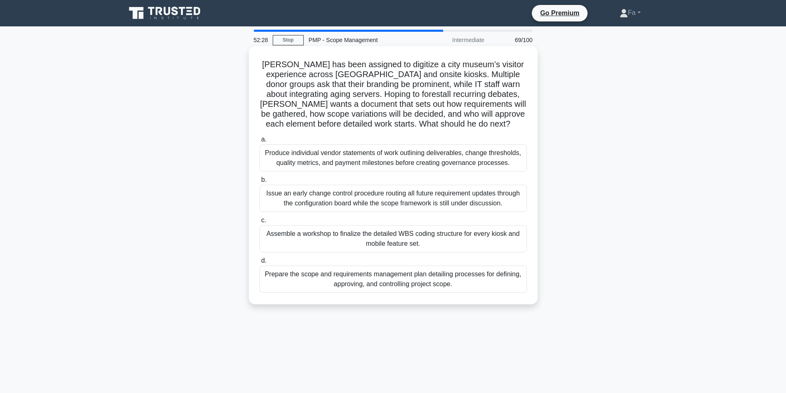
click at [480, 167] on div "Produce individual vendor statements of work outlining deliverables, change thr…" at bounding box center [392, 157] width 267 height 27
click at [259, 142] on input "a. Produce individual vendor statements of work outlining deliverables, change …" at bounding box center [259, 139] width 0 height 5
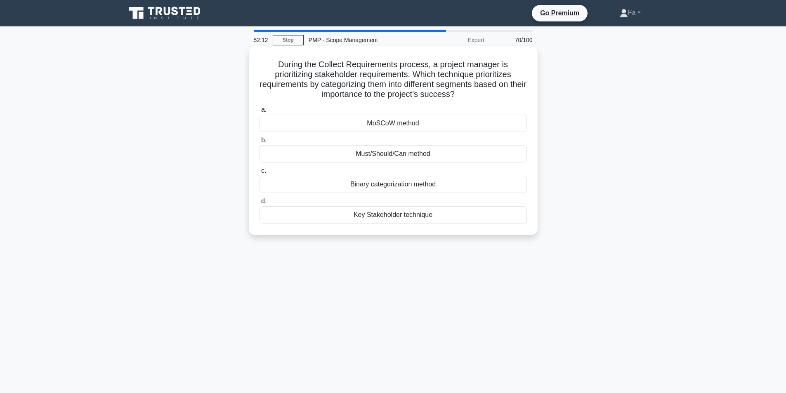
click at [354, 128] on div "MoSCoW method" at bounding box center [392, 123] width 267 height 17
click at [259, 113] on input "a. MoSCoW method" at bounding box center [259, 109] width 0 height 5
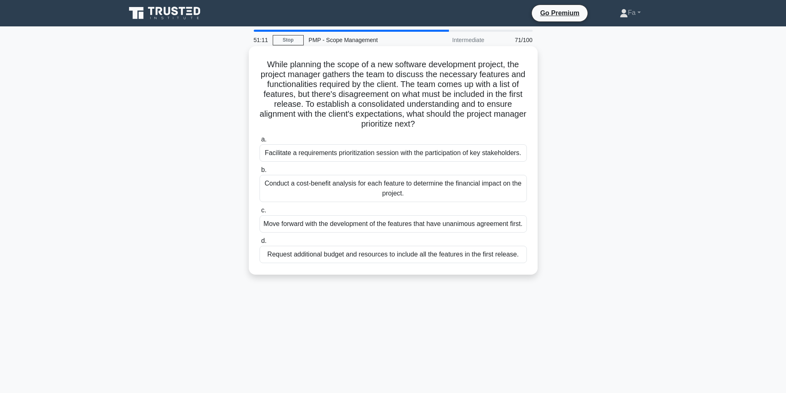
click at [390, 147] on div "Facilitate a requirements prioritization session with the participation of key …" at bounding box center [392, 152] width 267 height 17
click at [259, 142] on input "a. Facilitate a requirements prioritization session with the participation of k…" at bounding box center [259, 139] width 0 height 5
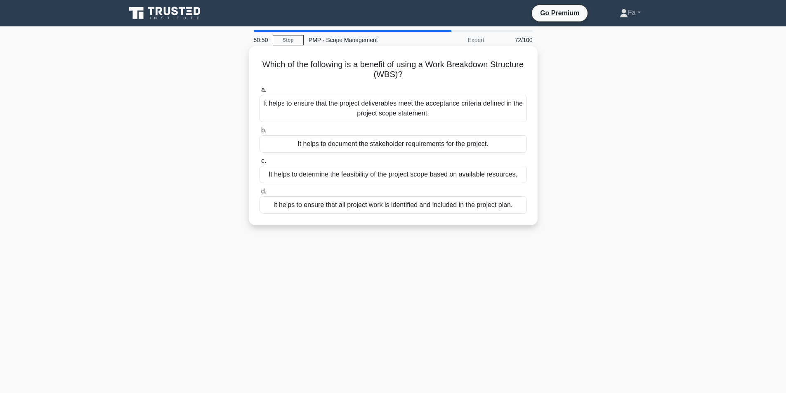
click at [398, 113] on div "It helps to ensure that the project deliverables meet the acceptance criteria d…" at bounding box center [392, 108] width 267 height 27
click at [259, 93] on input "a. It helps to ensure that the project deliverables meet the acceptance criteri…" at bounding box center [259, 89] width 0 height 5
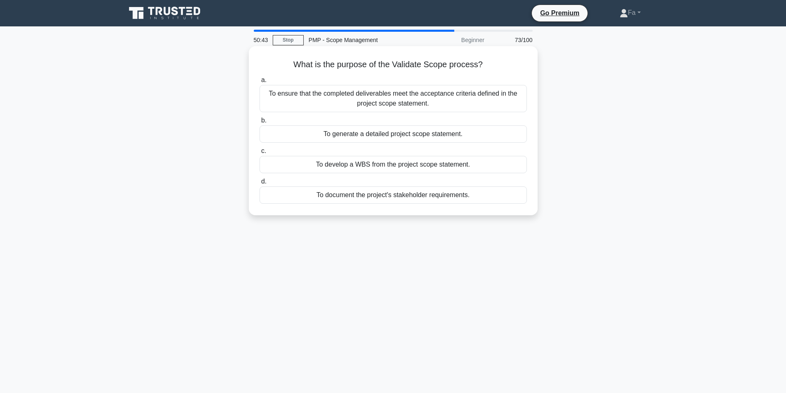
click at [448, 96] on div "To ensure that the completed deliverables meet the acceptance criteria defined …" at bounding box center [392, 98] width 267 height 27
click at [259, 83] on input "a. To ensure that the completed deliverables meet the acceptance criteria defin…" at bounding box center [259, 80] width 0 height 5
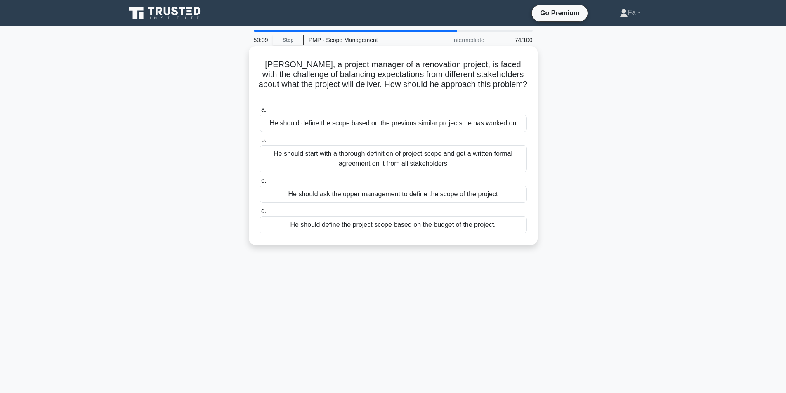
click at [382, 151] on div "He should start with a thorough definition of project scope and get a written f…" at bounding box center [392, 158] width 267 height 27
click at [259, 143] on input "b. He should start with a thorough definition of project scope and get a writte…" at bounding box center [259, 140] width 0 height 5
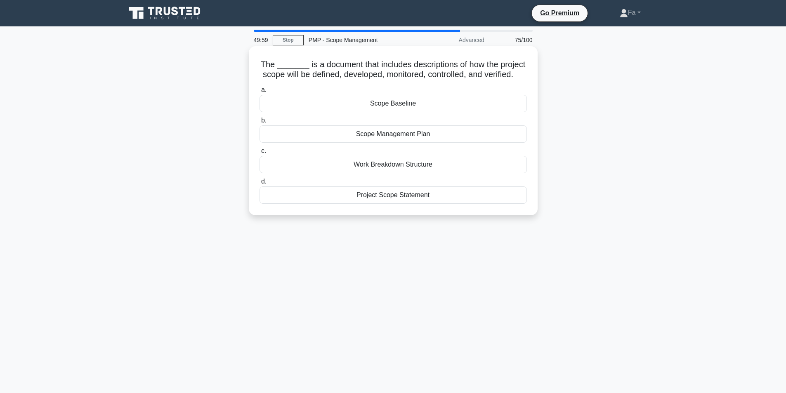
click at [427, 143] on div "Scope Management Plan" at bounding box center [392, 133] width 267 height 17
click at [259, 123] on input "b. Scope Management Plan" at bounding box center [259, 120] width 0 height 5
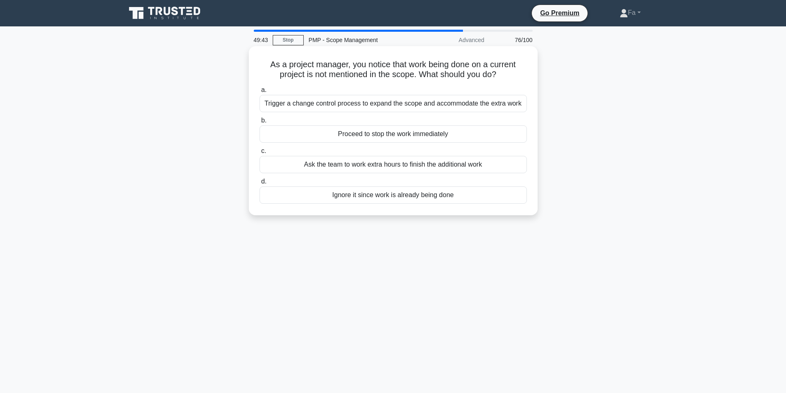
click at [469, 104] on div "Trigger a change control process to expand the scope and accommodate the extra …" at bounding box center [392, 103] width 267 height 17
click at [259, 93] on input "a. Trigger a change control process to expand the scope and accommodate the ext…" at bounding box center [259, 89] width 0 height 5
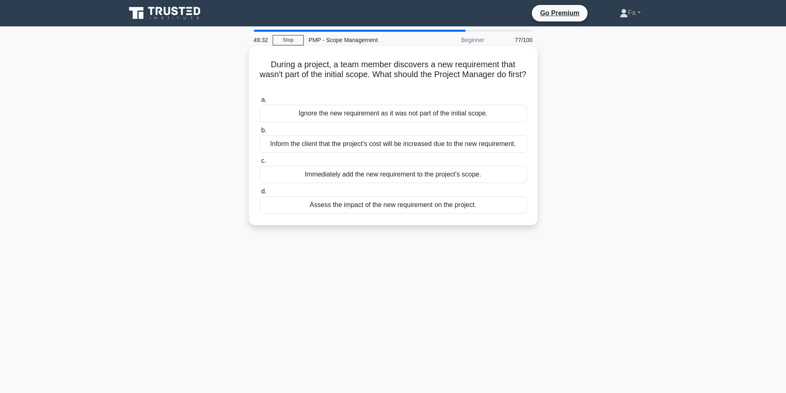
click at [427, 202] on div "Assess the impact of the new requirement on the project." at bounding box center [392, 204] width 267 height 17
click at [259, 194] on input "d. Assess the impact of the new requirement on the project." at bounding box center [259, 191] width 0 height 5
click at [418, 148] on div "Refer to the project scope statement to clarify the acceptance criteria" at bounding box center [392, 143] width 267 height 17
click at [259, 133] on input "b. Refer to the project scope statement to clarify the acceptance criteria" at bounding box center [259, 130] width 0 height 5
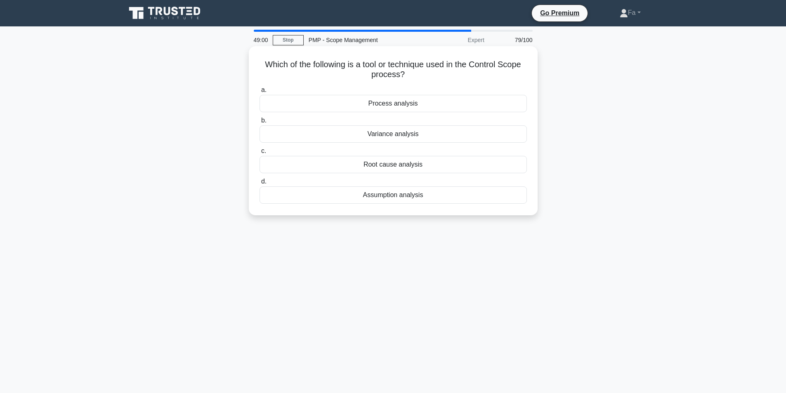
click at [423, 106] on div "Process analysis" at bounding box center [392, 103] width 267 height 17
click at [259, 93] on input "a. Process analysis" at bounding box center [259, 89] width 0 height 5
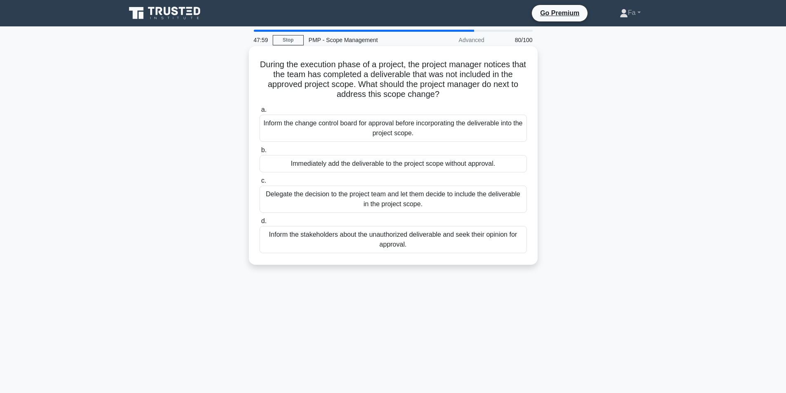
click at [391, 128] on div "Inform the change control board for approval before incorporating the deliverab…" at bounding box center [392, 128] width 267 height 27
click at [259, 113] on input "a. Inform the change control board for approval before incorporating the delive…" at bounding box center [259, 109] width 0 height 5
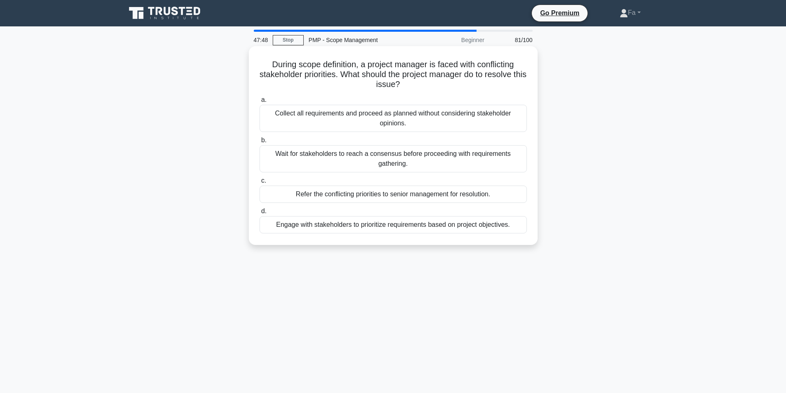
click at [335, 223] on div "Engage with stakeholders to prioritize requirements based on project objectives." at bounding box center [392, 224] width 267 height 17
click at [259, 214] on input "d. Engage with stakeholders to prioritize requirements based on project objecti…" at bounding box center [259, 211] width 0 height 5
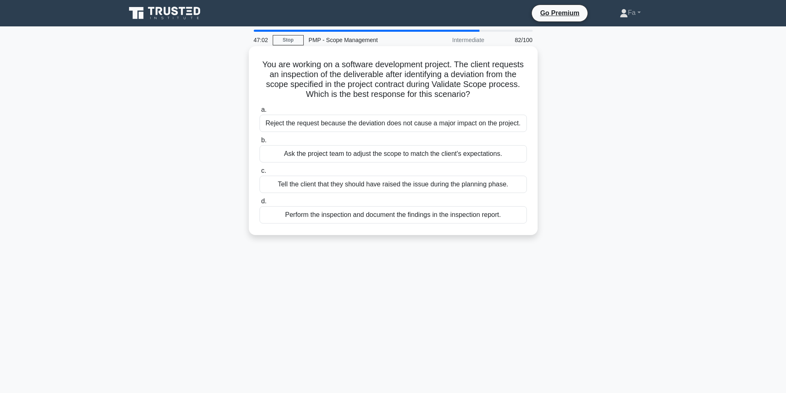
click at [434, 219] on div "Perform the inspection and document the findings in the inspection report." at bounding box center [392, 214] width 267 height 17
click at [259, 204] on input "d. Perform the inspection and document the findings in the inspection report." at bounding box center [259, 201] width 0 height 5
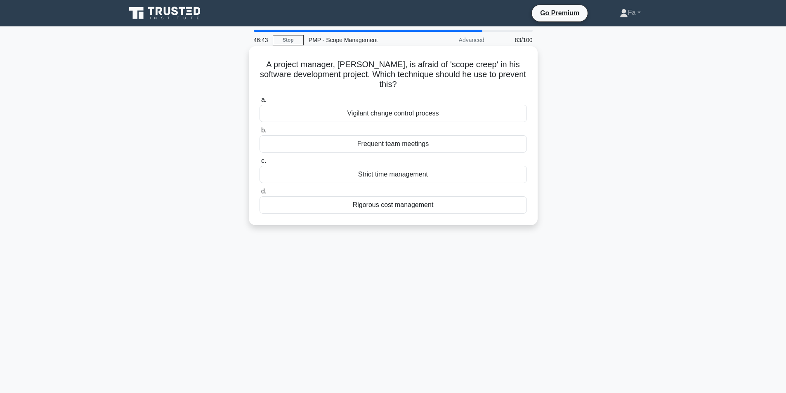
click at [466, 146] on div "Frequent team meetings" at bounding box center [392, 143] width 267 height 17
click at [259, 133] on input "b. Frequent team meetings" at bounding box center [259, 130] width 0 height 5
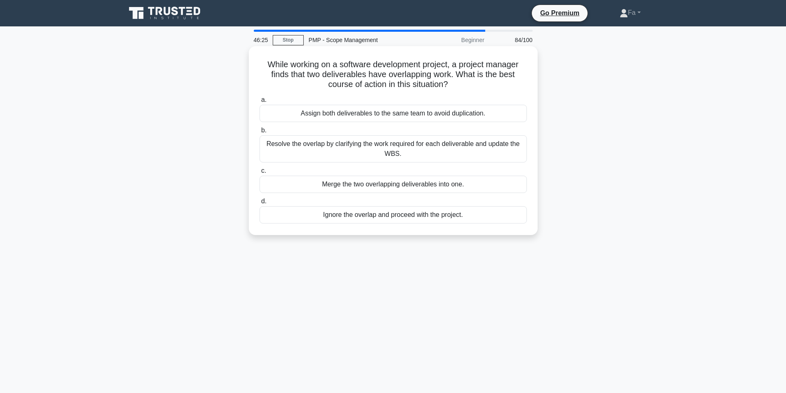
click at [385, 153] on div "Resolve the overlap by clarifying the work required for each deliverable and up…" at bounding box center [392, 148] width 267 height 27
click at [259, 133] on input "b. Resolve the overlap by clarifying the work required for each deliverable and…" at bounding box center [259, 130] width 0 height 5
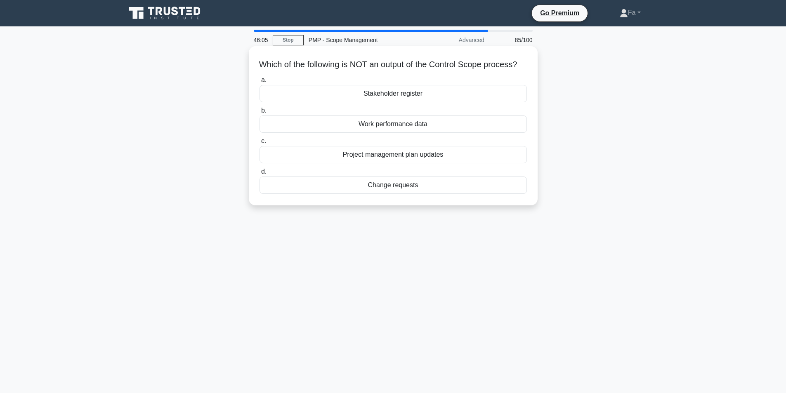
click at [397, 100] on div "Stakeholder register" at bounding box center [392, 93] width 267 height 17
click at [259, 83] on input "a. Stakeholder register" at bounding box center [259, 80] width 0 height 5
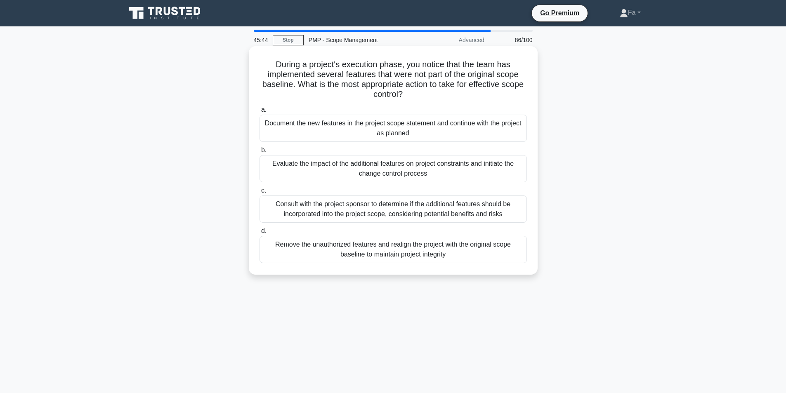
click at [330, 174] on div "Evaluate the impact of the additional features on project constraints and initi…" at bounding box center [392, 168] width 267 height 27
click at [259, 153] on input "b. Evaluate the impact of the additional features on project constraints and in…" at bounding box center [259, 150] width 0 height 5
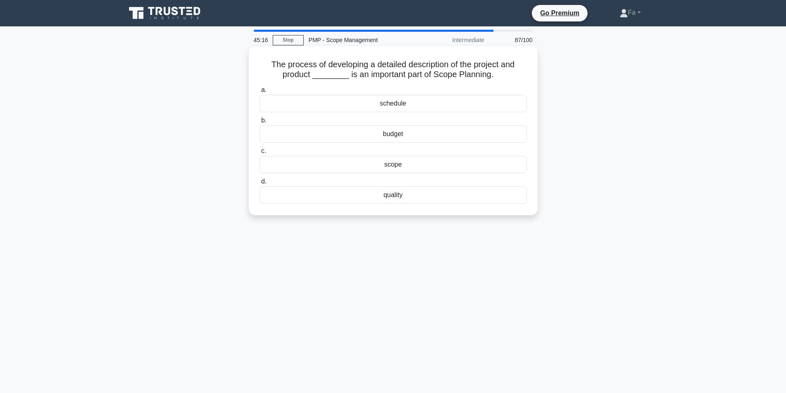
click at [380, 169] on div "scope" at bounding box center [392, 164] width 267 height 17
click at [259, 154] on input "c. scope" at bounding box center [259, 151] width 0 height 5
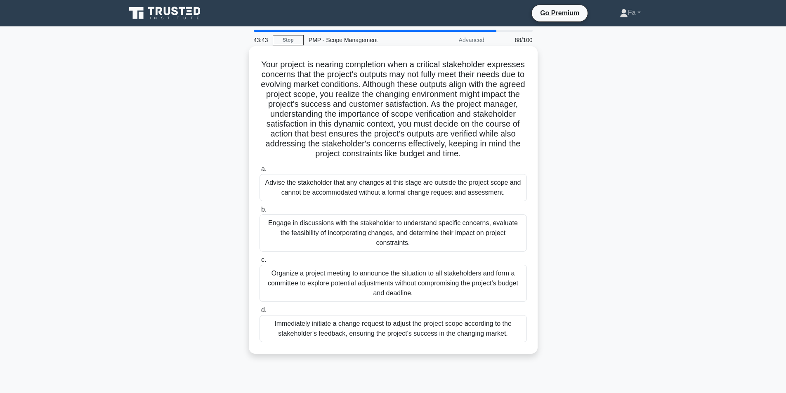
click at [409, 224] on div "Engage in discussions with the stakeholder to understand specific concerns, eva…" at bounding box center [392, 233] width 267 height 37
click at [259, 212] on input "b. Engage in discussions with the stakeholder to understand specific concerns, …" at bounding box center [259, 209] width 0 height 5
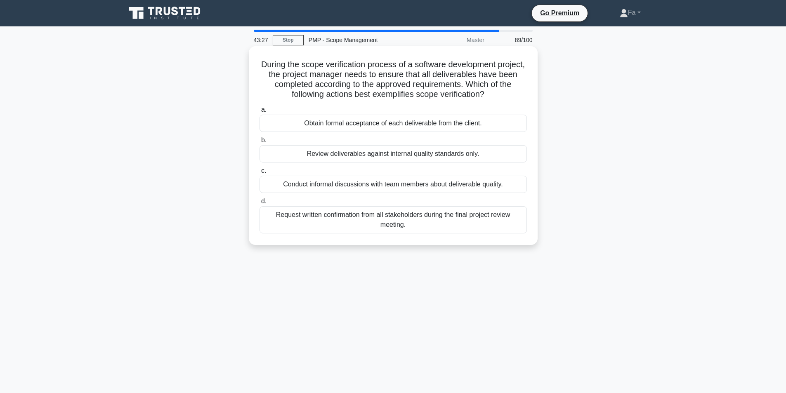
click at [399, 119] on div "Obtain formal acceptance of each deliverable from the client." at bounding box center [392, 123] width 267 height 17
click at [259, 113] on input "a. Obtain formal acceptance of each deliverable from the client." at bounding box center [259, 109] width 0 height 5
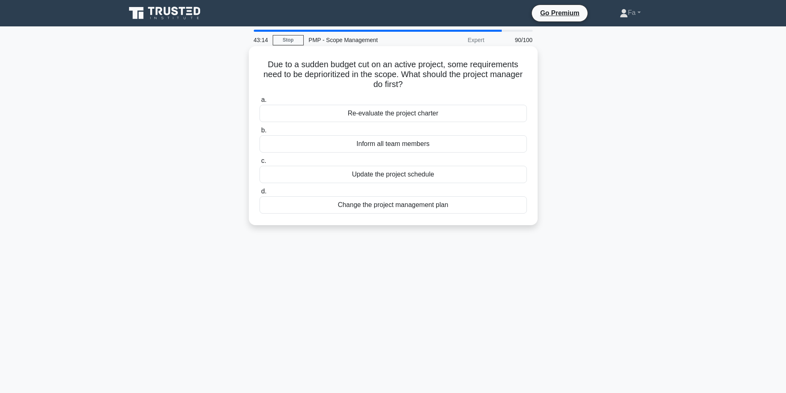
click at [376, 122] on div "Re-evaluate the project charter" at bounding box center [392, 113] width 267 height 17
click at [259, 103] on input "a. Re-evaluate the project charter" at bounding box center [259, 99] width 0 height 5
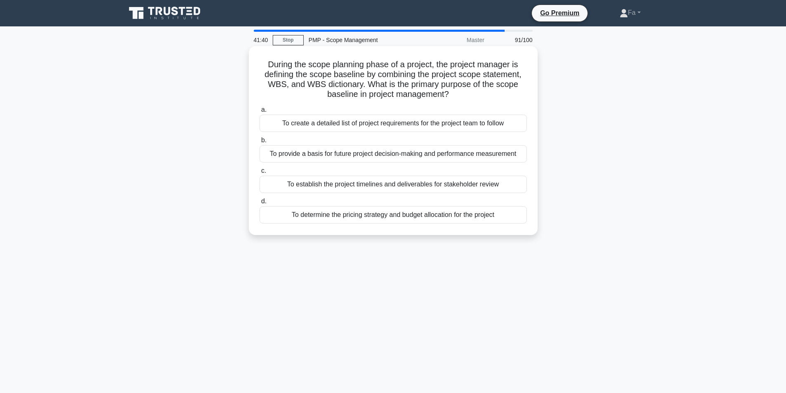
click at [412, 157] on div "To provide a basis for future project decision-making and performance measureme…" at bounding box center [392, 153] width 267 height 17
click at [259, 143] on input "b. To provide a basis for future project decision-making and performance measur…" at bounding box center [259, 140] width 0 height 5
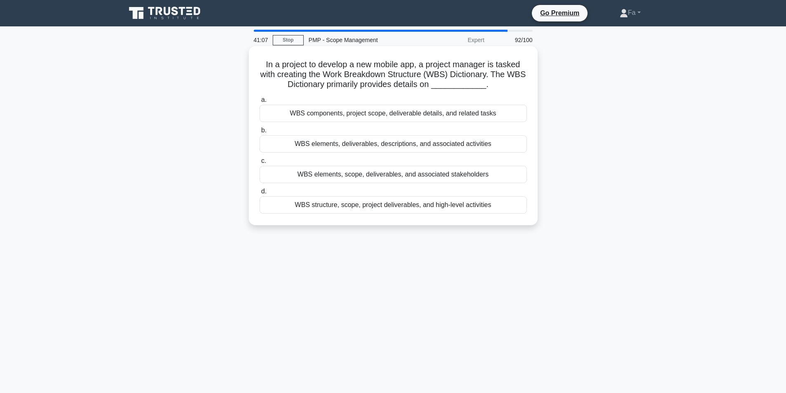
click at [403, 208] on div "WBS structure, scope, project deliverables, and high-level activities" at bounding box center [392, 204] width 267 height 17
click at [259, 194] on input "d. WBS structure, scope, project deliverables, and high-level activities" at bounding box center [259, 191] width 0 height 5
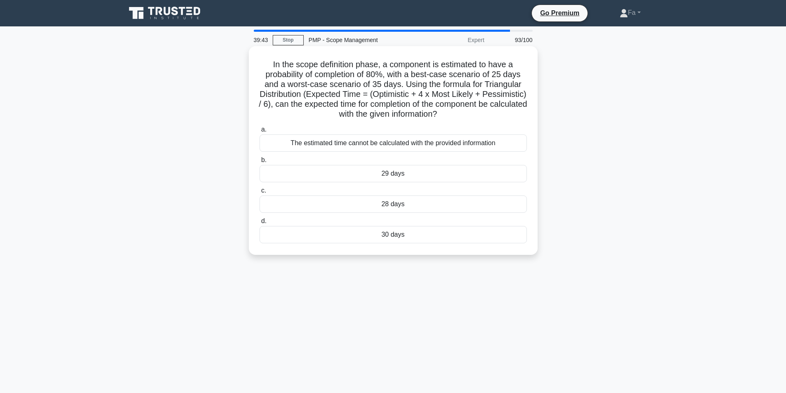
click at [429, 139] on div "The estimated time cannot be calculated with the provided information" at bounding box center [392, 142] width 267 height 17
click at [259, 132] on input "a. The estimated time cannot be calculated with the provided information" at bounding box center [259, 129] width 0 height 5
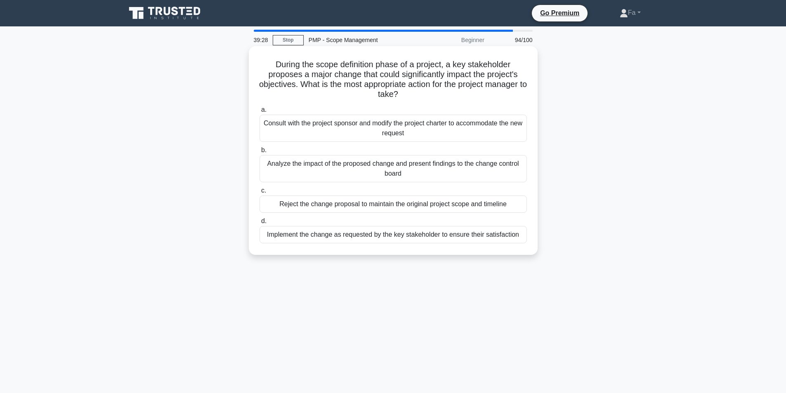
click at [299, 168] on div "Analyze the impact of the proposed change and present findings to the change co…" at bounding box center [392, 168] width 267 height 27
click at [259, 153] on input "b. Analyze the impact of the proposed change and present findings to the change…" at bounding box center [259, 150] width 0 height 5
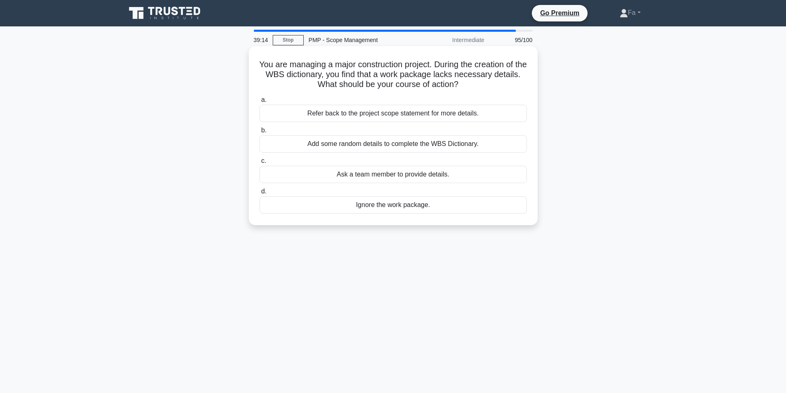
click at [321, 112] on div "Refer back to the project scope statement for more details." at bounding box center [392, 113] width 267 height 17
click at [259, 103] on input "a. Refer back to the project scope statement for more details." at bounding box center [259, 99] width 0 height 5
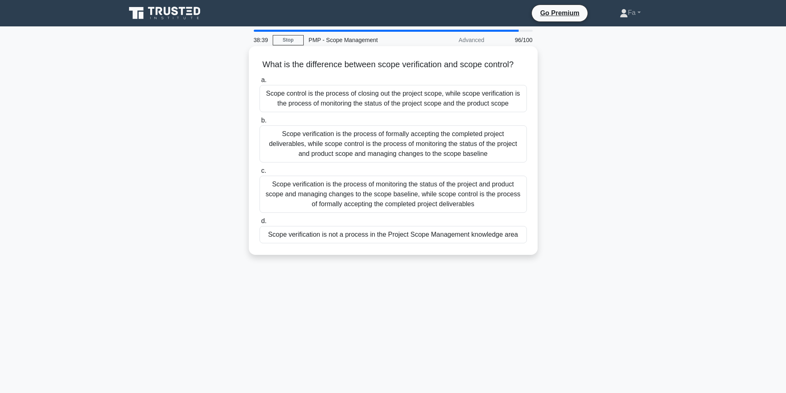
click at [385, 150] on div "Scope verification is the process of formally accepting the completed project d…" at bounding box center [392, 143] width 267 height 37
click at [259, 123] on input "b. Scope verification is the process of formally accepting the completed projec…" at bounding box center [259, 120] width 0 height 5
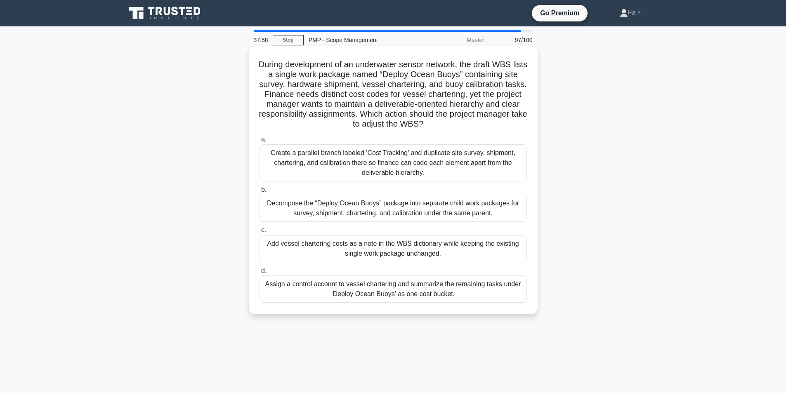
click at [352, 166] on div "Create a parallel branch labeled 'Cost Tracking' and duplicate site survey, shi…" at bounding box center [392, 162] width 267 height 37
click at [259, 142] on input "a. Create a parallel branch labeled 'Cost Tracking' and duplicate site survey, …" at bounding box center [259, 139] width 0 height 5
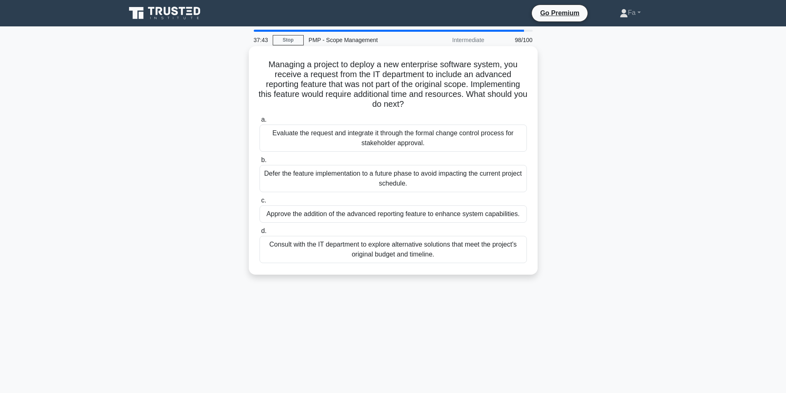
click at [349, 143] on div "Evaluate the request and integrate it through the formal change control process…" at bounding box center [392, 138] width 267 height 27
click at [259, 123] on input "a. Evaluate the request and integrate it through the formal change control proc…" at bounding box center [259, 119] width 0 height 5
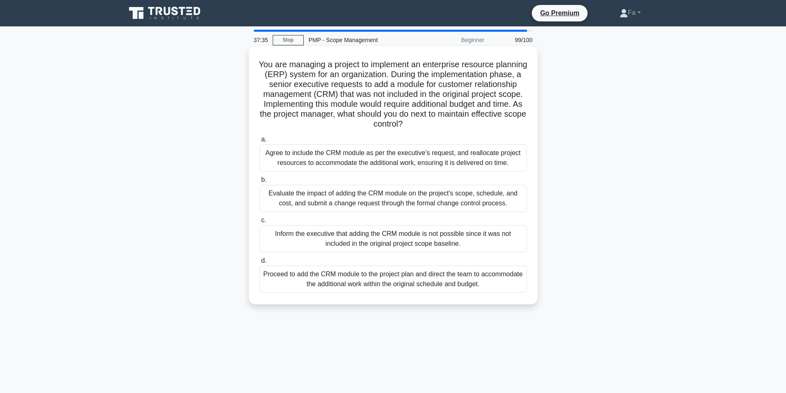
click at [300, 200] on div "Evaluate the impact of adding the CRM module on the project's scope, schedule, …" at bounding box center [392, 198] width 267 height 27
click at [259, 183] on input "b. Evaluate the impact of adding the CRM module on the project's scope, schedul…" at bounding box center [259, 179] width 0 height 5
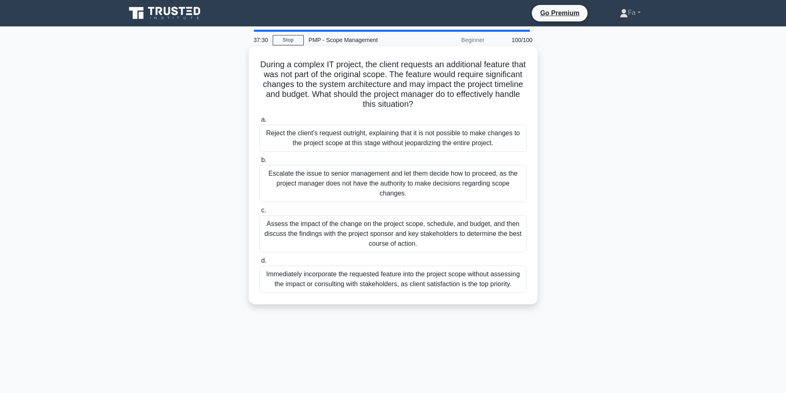
click at [296, 234] on div "Assess the impact of the change on the project scope, schedule, and budget, and…" at bounding box center [392, 233] width 267 height 37
click at [259, 213] on input "c. Assess the impact of the change on the project scope, schedule, and budget, …" at bounding box center [259, 210] width 0 height 5
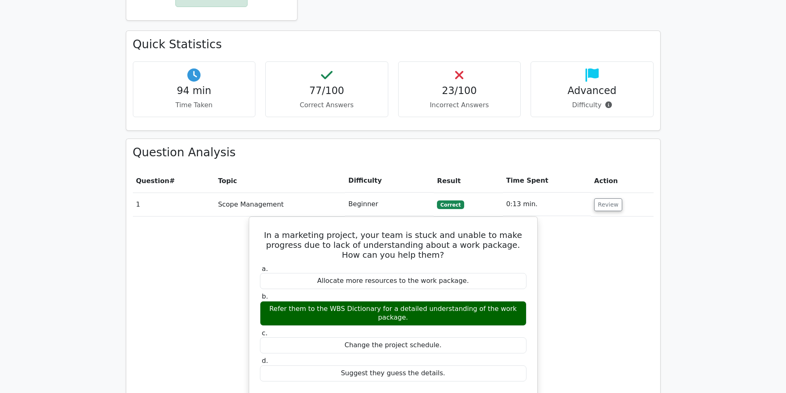
scroll to position [454, 0]
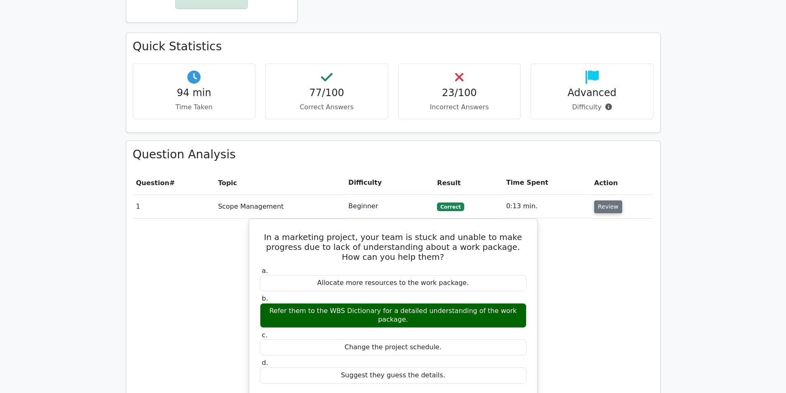
click at [609, 200] on button "Review" at bounding box center [608, 206] width 28 height 13
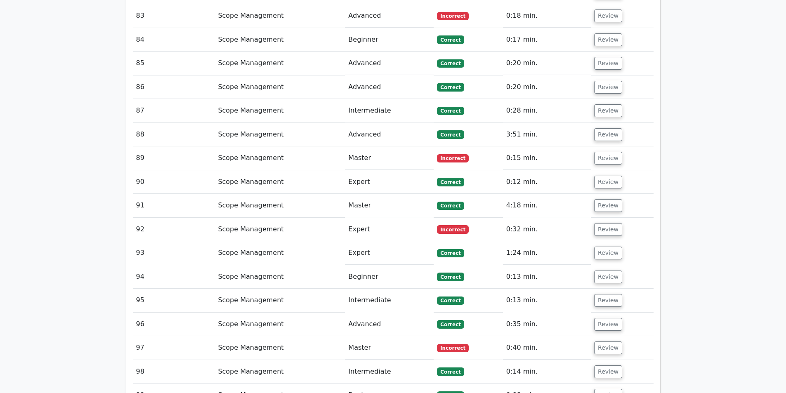
scroll to position [2663, 0]
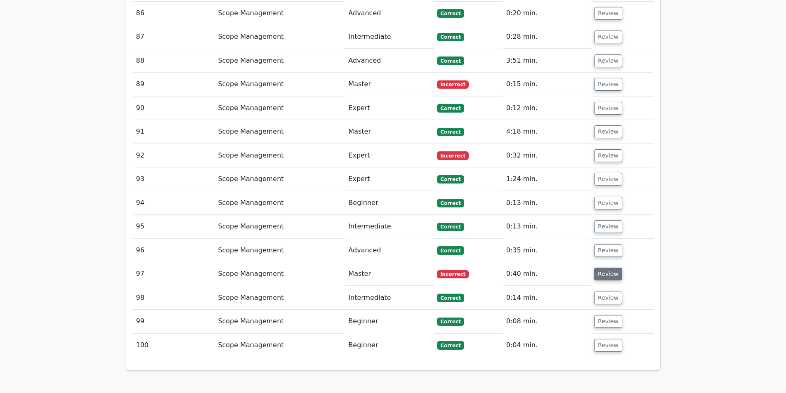
click at [605, 268] on button "Review" at bounding box center [608, 274] width 28 height 13
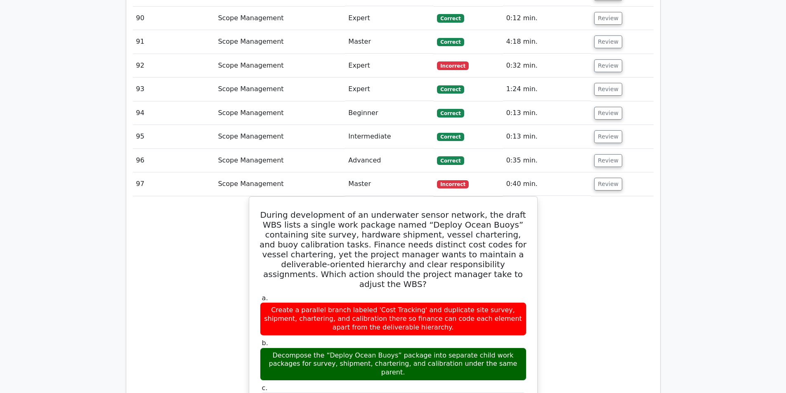
scroll to position [2705, 0]
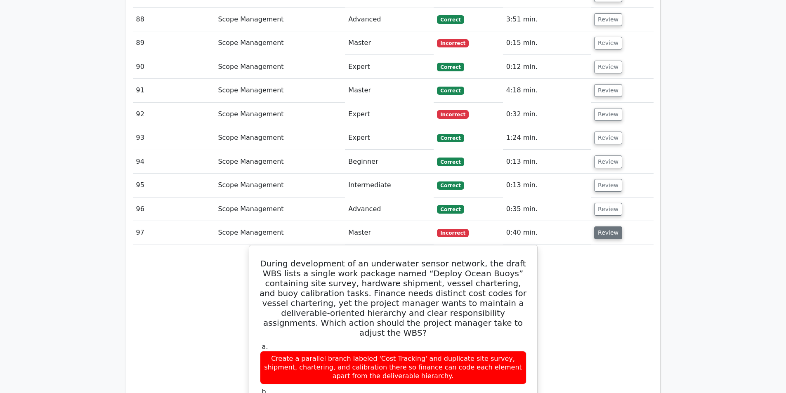
click at [599, 226] on button "Review" at bounding box center [608, 232] width 28 height 13
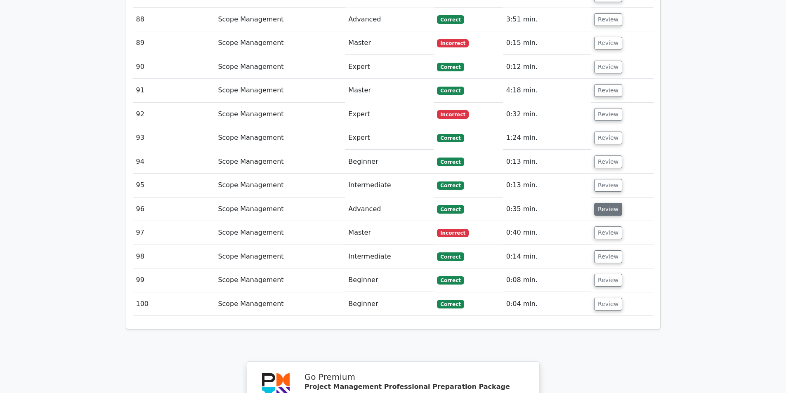
click at [602, 203] on button "Review" at bounding box center [608, 209] width 28 height 13
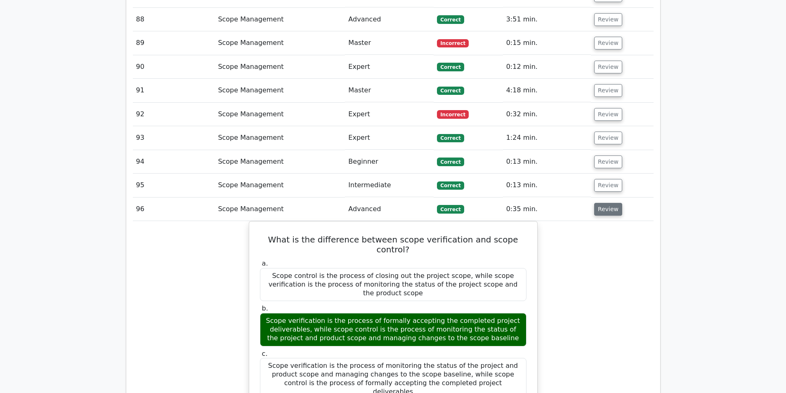
click at [602, 203] on button "Review" at bounding box center [608, 209] width 28 height 13
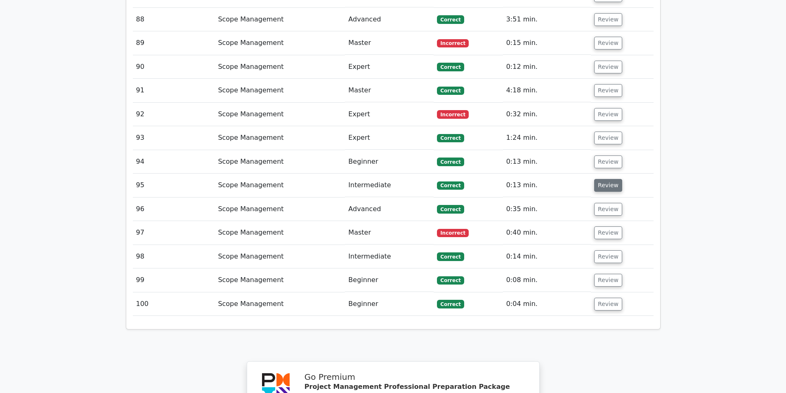
click at [601, 179] on button "Review" at bounding box center [608, 185] width 28 height 13
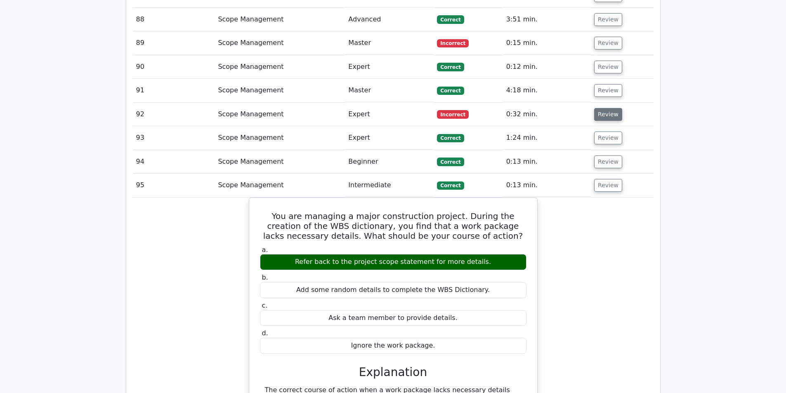
click at [599, 108] on button "Review" at bounding box center [608, 114] width 28 height 13
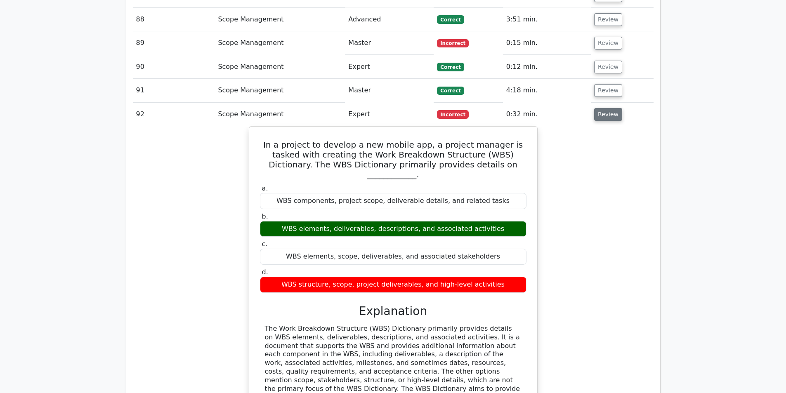
click at [599, 108] on button "Review" at bounding box center [608, 114] width 28 height 13
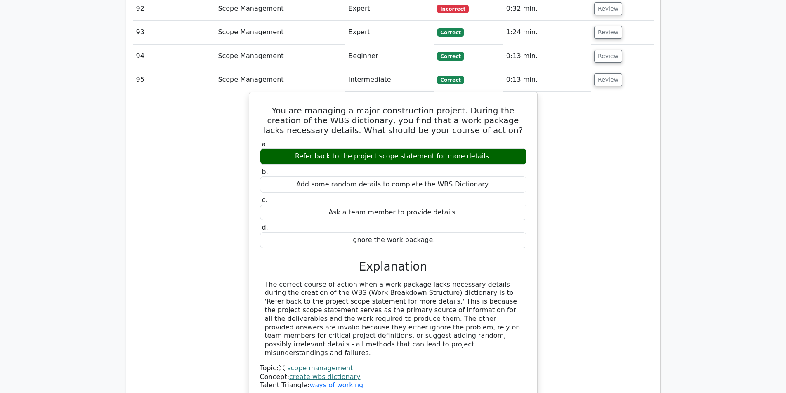
scroll to position [2787, 0]
